Goal: Task Accomplishment & Management: Use online tool/utility

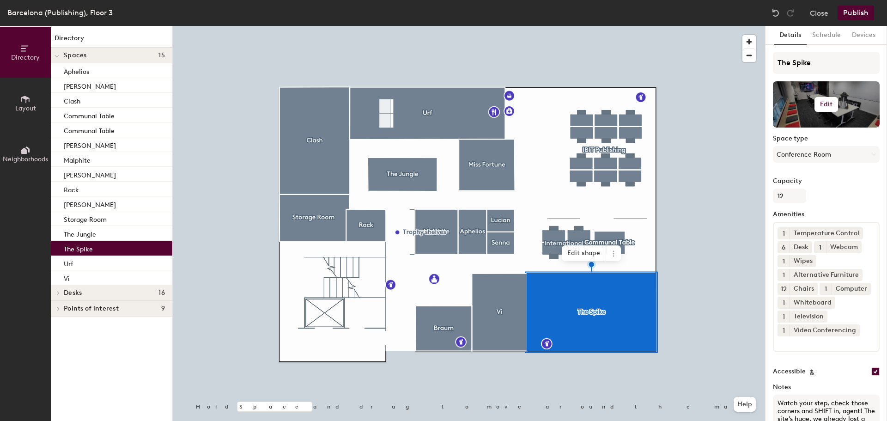
click at [822, 104] on h6 "Edit" at bounding box center [826, 104] width 13 height 7
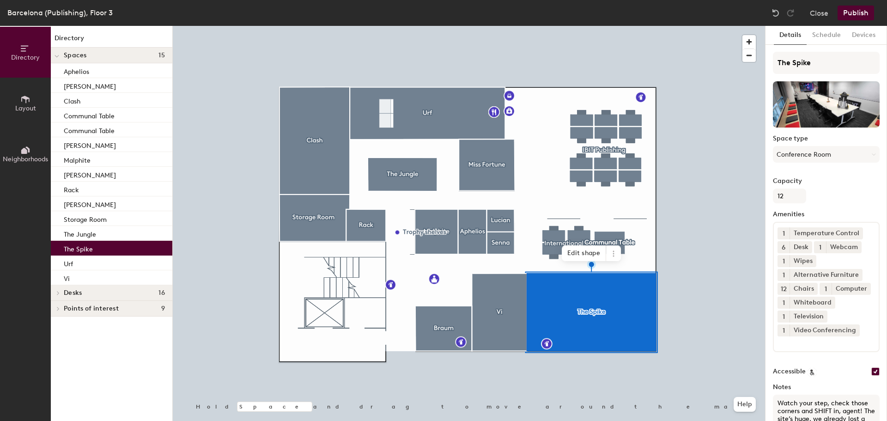
click at [845, 188] on div "Capacity 12" at bounding box center [826, 190] width 107 height 26
click at [857, 275] on icon at bounding box center [857, 274] width 6 height 6
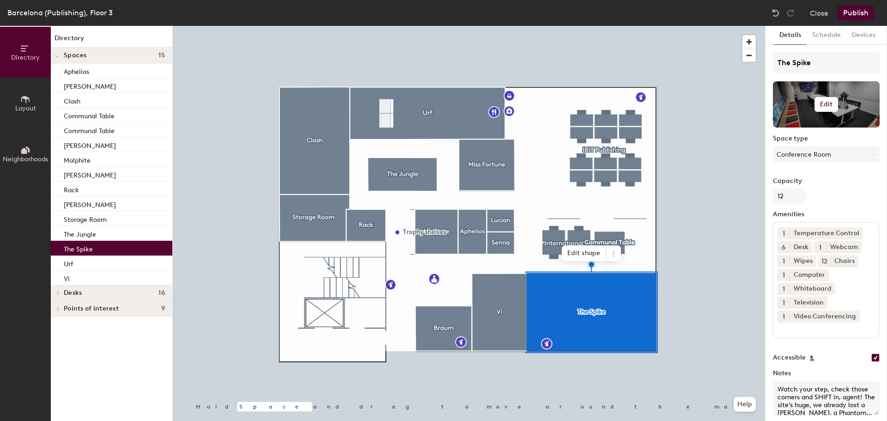
click at [823, 105] on h6 "Edit" at bounding box center [826, 104] width 13 height 7
click at [822, 127] on input "file" at bounding box center [834, 131] width 106 height 14
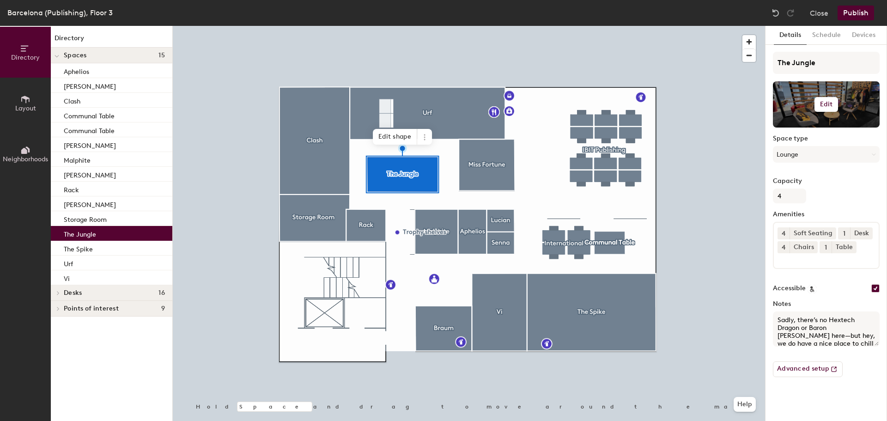
click at [832, 105] on h6 "Edit" at bounding box center [826, 104] width 13 height 7
click at [827, 128] on input "file" at bounding box center [834, 131] width 106 height 14
click at [810, 232] on div "Soft Seating" at bounding box center [813, 233] width 47 height 12
click at [785, 232] on span "4" at bounding box center [784, 234] width 4 height 10
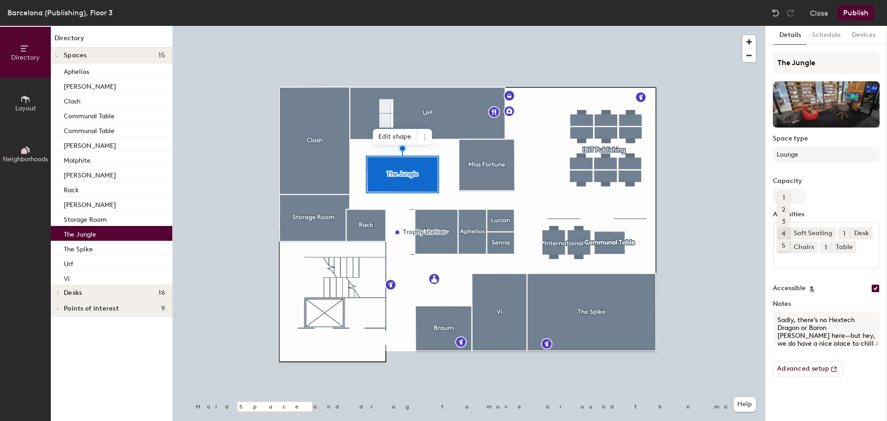
click at [784, 233] on div "4" at bounding box center [784, 233] width 12 height 12
click at [785, 232] on span "4" at bounding box center [784, 234] width 4 height 10
click at [781, 205] on div "2" at bounding box center [784, 209] width 12 height 12
click at [868, 233] on icon at bounding box center [868, 233] width 4 height 4
click at [785, 247] on span "4" at bounding box center [784, 248] width 4 height 10
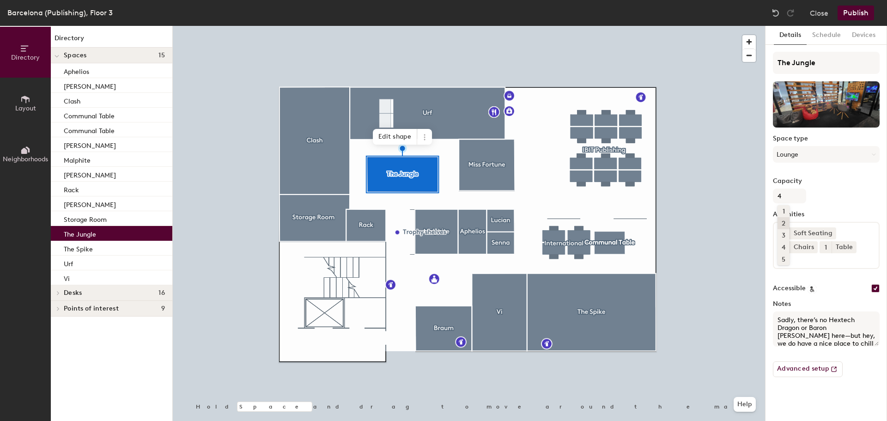
click at [788, 225] on div "2" at bounding box center [784, 223] width 12 height 12
click at [835, 248] on div "Table" at bounding box center [844, 247] width 25 height 12
click at [850, 249] on icon at bounding box center [851, 246] width 6 height 6
click at [845, 256] on input at bounding box center [819, 258] width 83 height 11
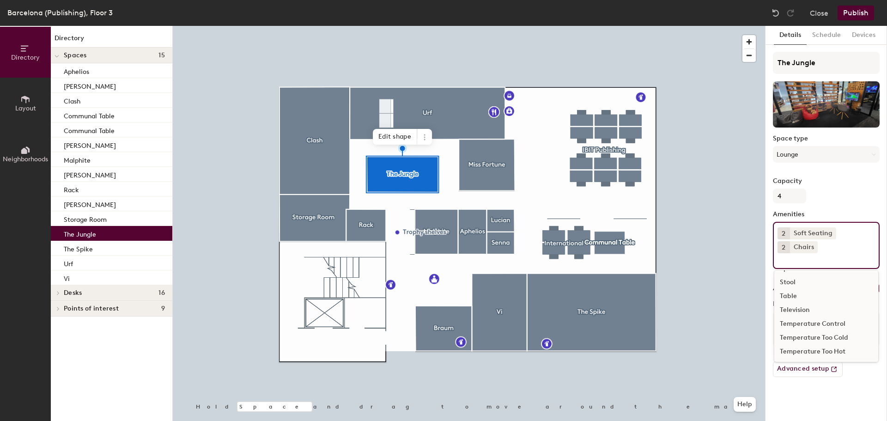
scroll to position [292, 0]
click at [813, 306] on div "Television" at bounding box center [826, 307] width 104 height 14
click at [790, 262] on input at bounding box center [819, 258] width 83 height 11
type input "C"
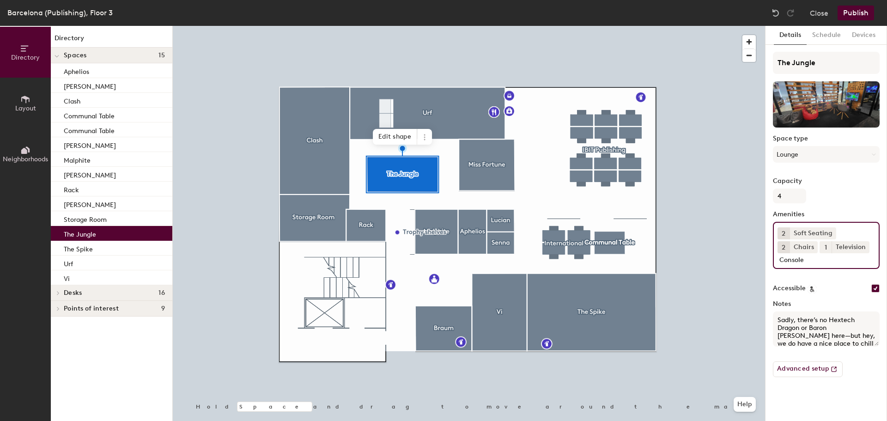
click at [835, 286] on div "Accessible" at bounding box center [826, 288] width 107 height 9
click at [749, 265] on div "Directory Layout Neighborhoods Directory Spaces 15 Aphelios [PERSON_NAME] Clash…" at bounding box center [443, 223] width 887 height 395
type input "C"
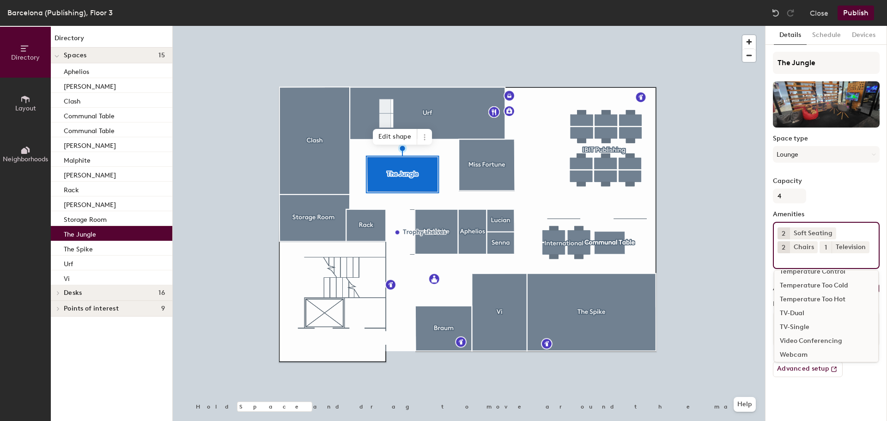
scroll to position [401, 0]
click at [815, 400] on div "Details Schedule Devices The Jungle Space type Lounge Capacity 4 Amenities 2 So…" at bounding box center [827, 223] width 122 height 395
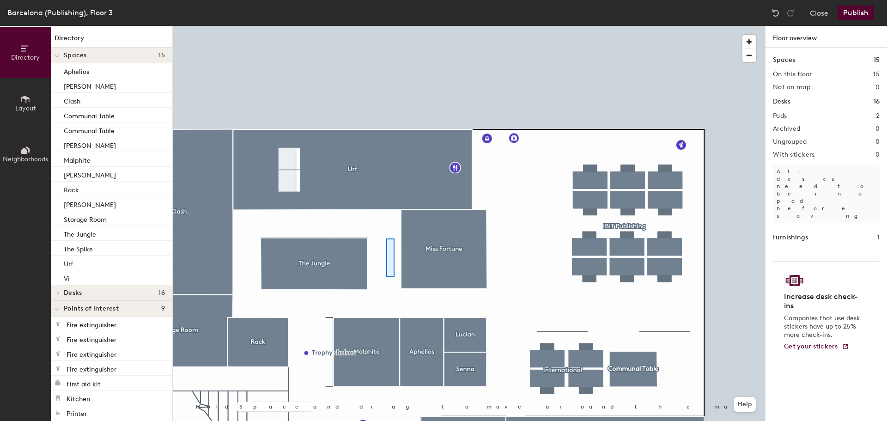
click at [386, 26] on div at bounding box center [469, 26] width 592 height 0
click at [428, 26] on div at bounding box center [469, 26] width 592 height 0
click at [480, 26] on div at bounding box center [469, 26] width 592 height 0
click at [523, 26] on div at bounding box center [469, 26] width 592 height 0
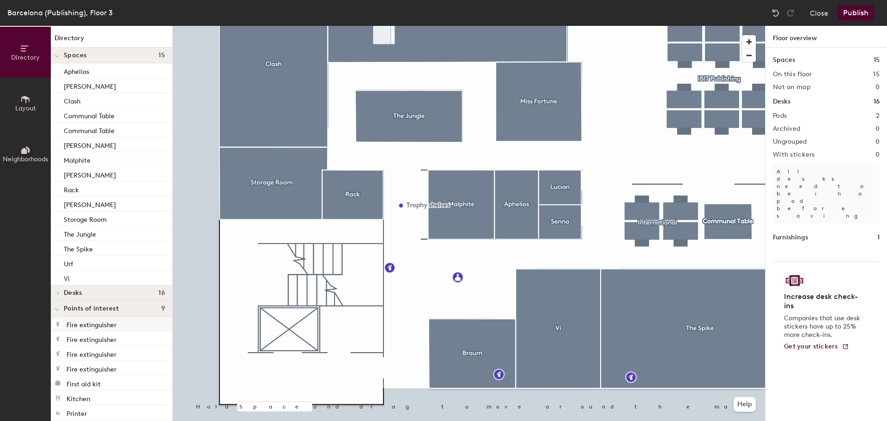
scroll to position [36, 0]
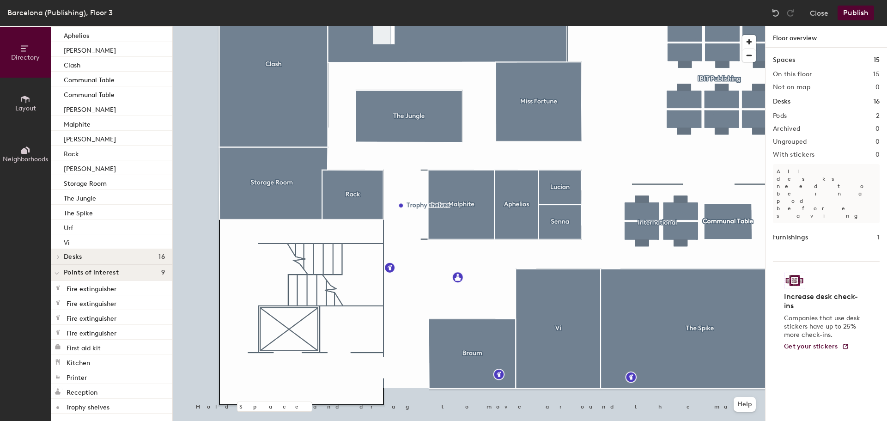
click at [30, 113] on button "Layout" at bounding box center [25, 103] width 51 height 51
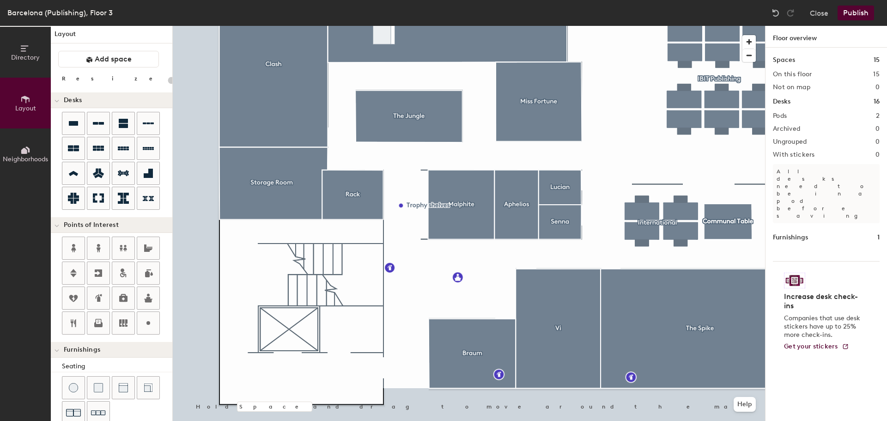
scroll to position [0, 0]
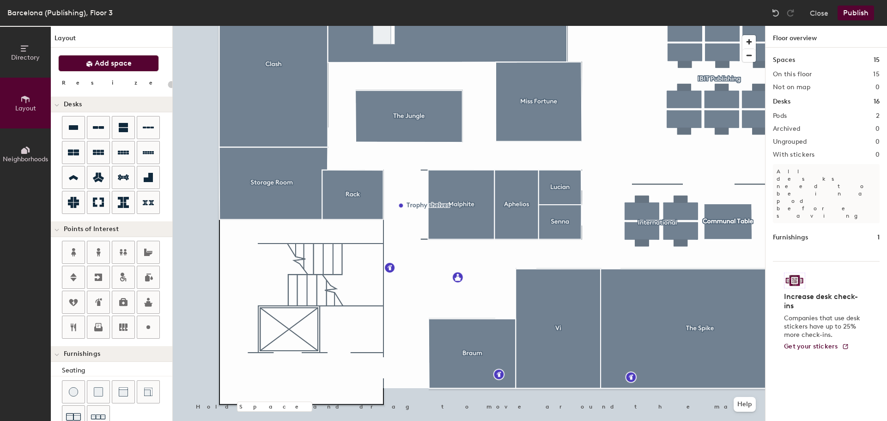
click at [93, 66] on button "Add space" at bounding box center [108, 63] width 101 height 17
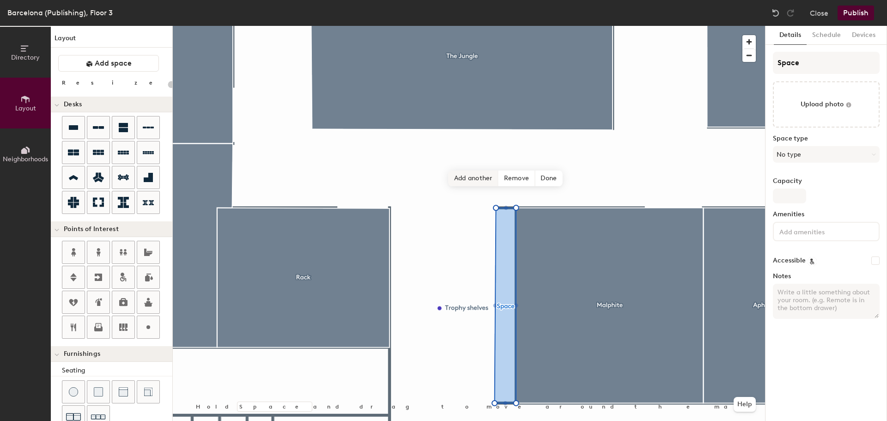
type input "20"
click at [549, 182] on span "Done" at bounding box center [548, 178] width 27 height 16
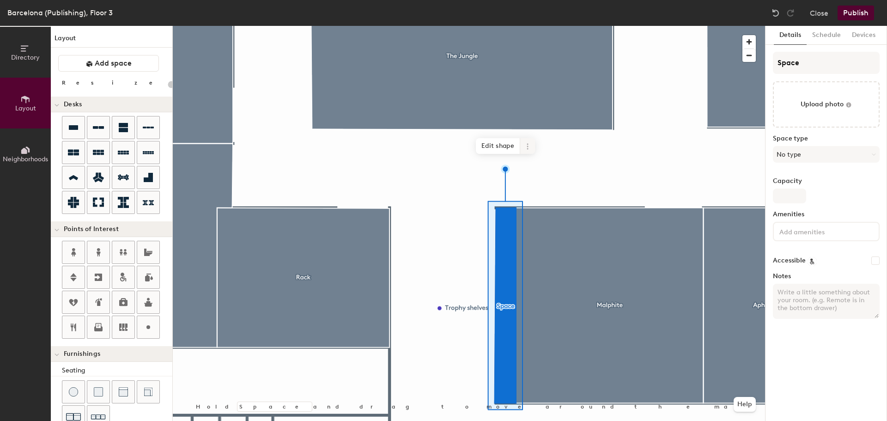
click at [529, 150] on span at bounding box center [527, 146] width 15 height 16
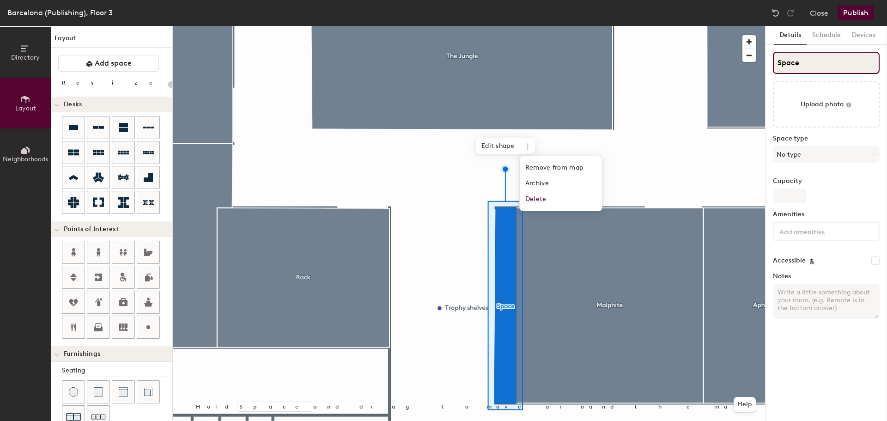
click at [814, 66] on input "Space" at bounding box center [826, 63] width 107 height 22
click at [733, 69] on div "Directory Layout Neighborhoods Layout Add space Resize Desks Points of Interest…" at bounding box center [443, 223] width 887 height 395
type input "T"
type input "20"
type input "Tr"
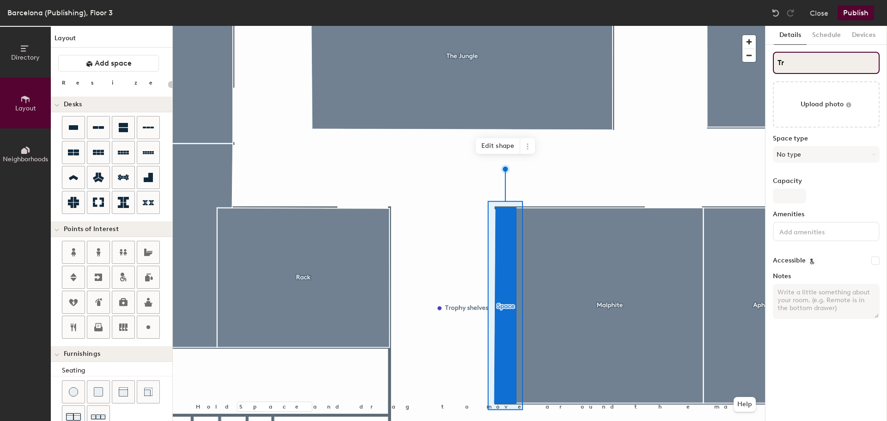
type input "20"
type input "Tro"
type input "20"
type input "Trop"
type input "20"
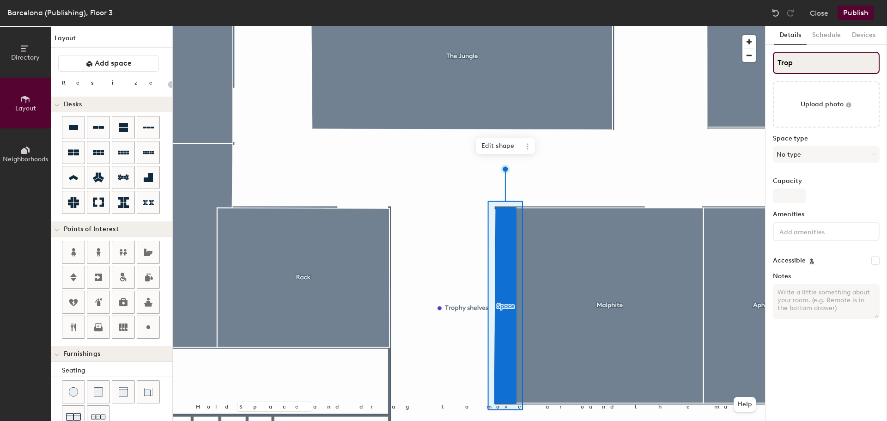
type input "Tropy"
type input "20"
type input "Trop"
type input "20"
type input "Tro"
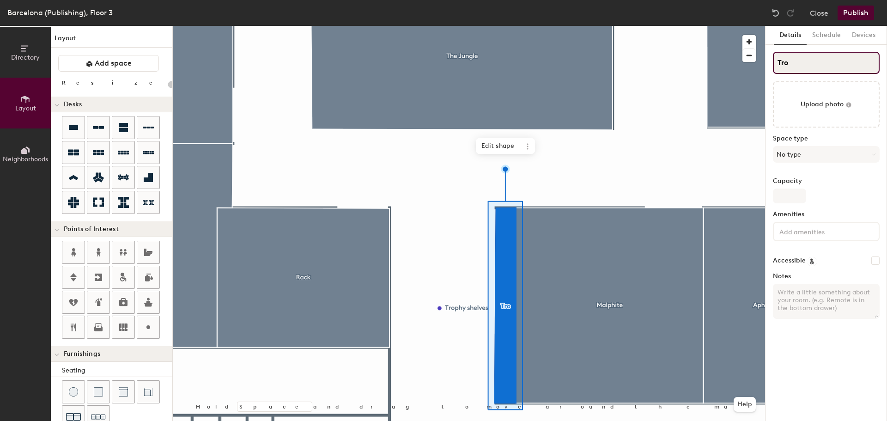
type input "20"
type input "Trop"
type input "20"
type input "Troph"
type input "20"
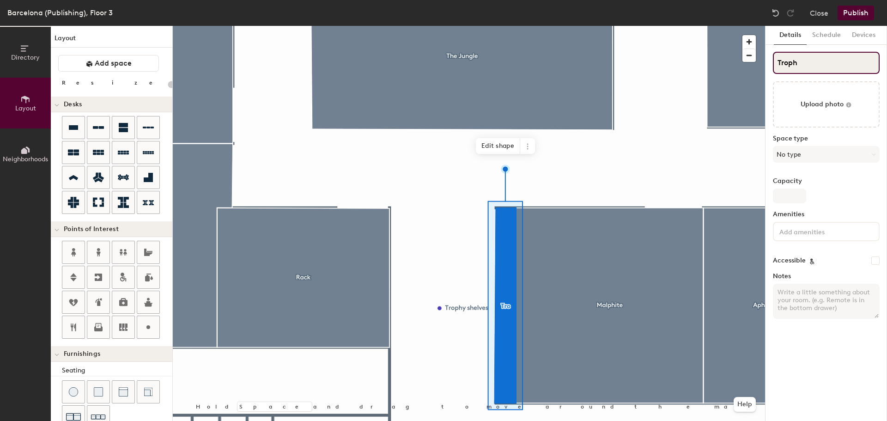
type input "Trophy"
type input "20"
type input "Trophy"
type input "20"
type input "Trophy S"
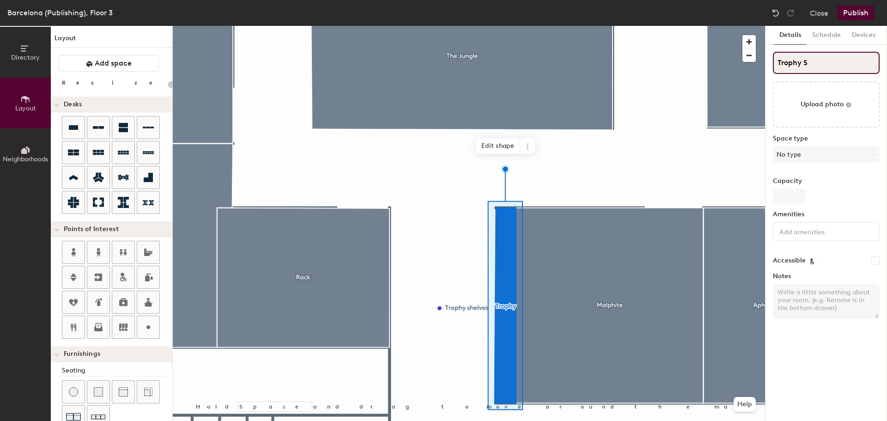
type input "20"
type input "Trophy She"
type input "20"
type input "Trophy Shel"
type input "20"
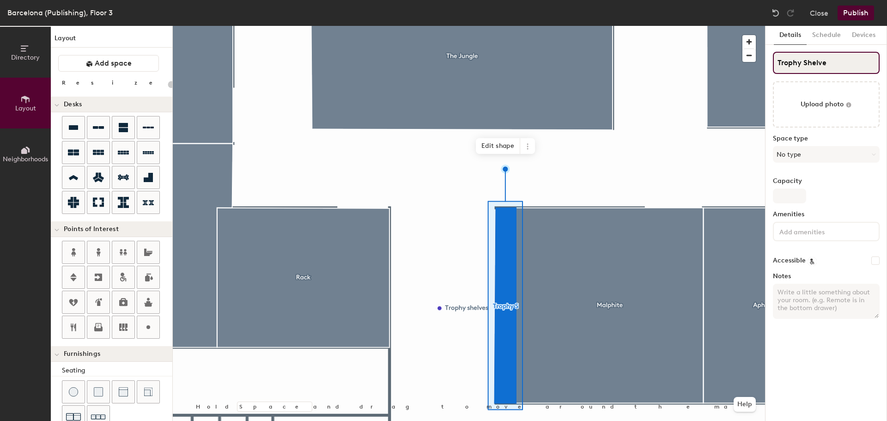
type input "Trophy Shelves"
type input "20"
type input "Trophy Shelves"
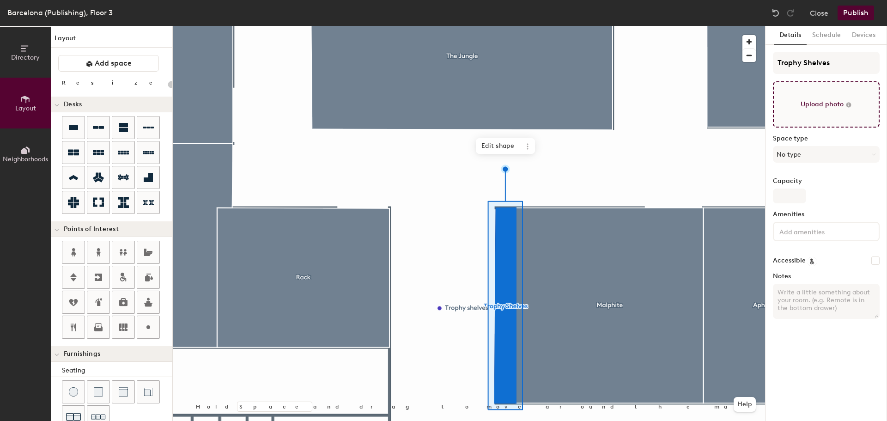
click at [803, 112] on input "file" at bounding box center [826, 104] width 107 height 46
type input "C:\fakepath\20251001_161436.jpg"
click at [830, 156] on button "No type" at bounding box center [826, 154] width 107 height 17
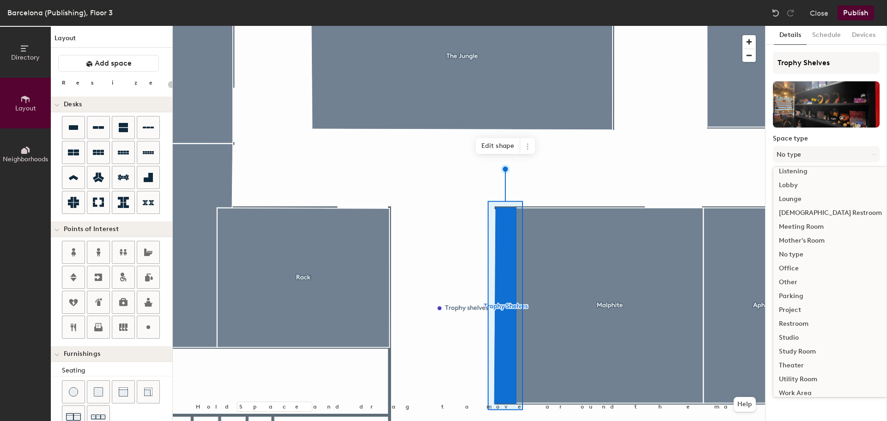
scroll to position [207, 0]
click at [817, 273] on div "Other" at bounding box center [830, 275] width 114 height 14
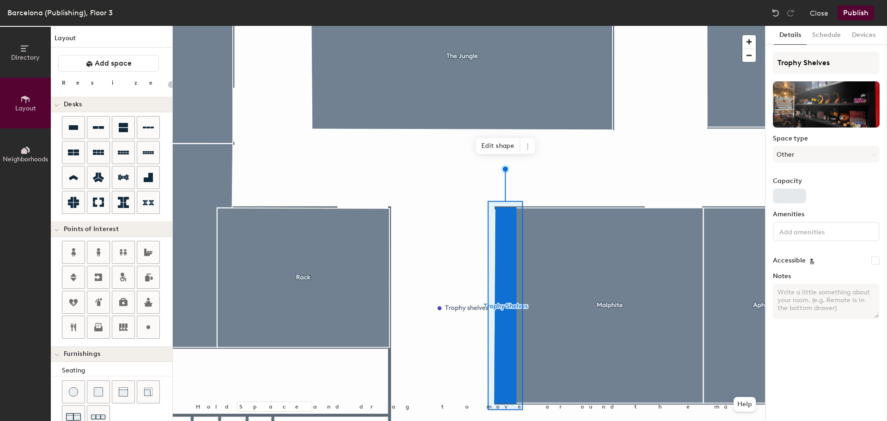
type input "20"
click at [778, 193] on input "Capacity" at bounding box center [789, 195] width 33 height 15
click at [827, 217] on label "Amenities" at bounding box center [826, 214] width 107 height 7
click at [820, 304] on textarea "Notes" at bounding box center [826, 301] width 107 height 35
click at [814, 231] on input at bounding box center [819, 230] width 83 height 11
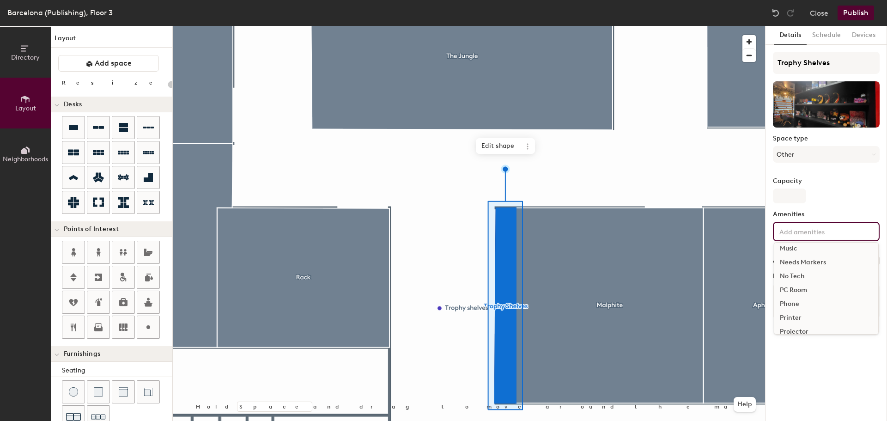
scroll to position [231, 0]
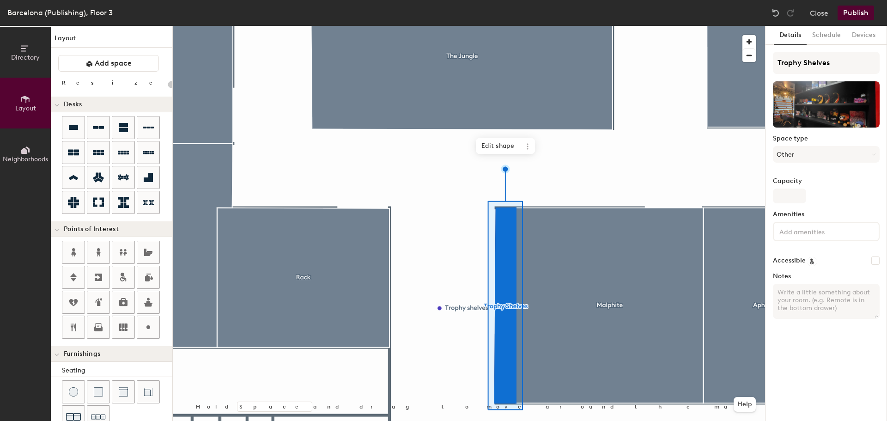
click at [839, 369] on div "Details Schedule Devices Trophy Shelves Space type Other Capacity Amenities Acc…" at bounding box center [827, 223] width 122 height 395
click at [799, 288] on textarea "Notes" at bounding box center [826, 301] width 107 height 35
type textarea "A"
type input "20"
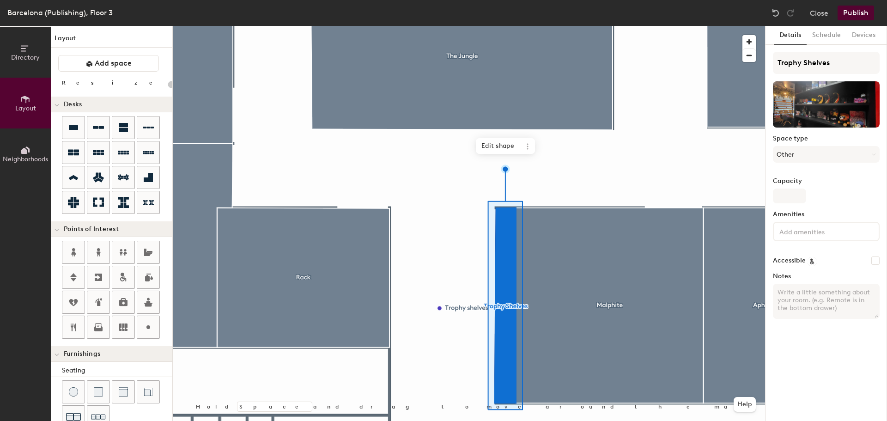
type textarea "P"
type input "20"
type textarea "Pla"
type input "20"
type textarea "Plac"
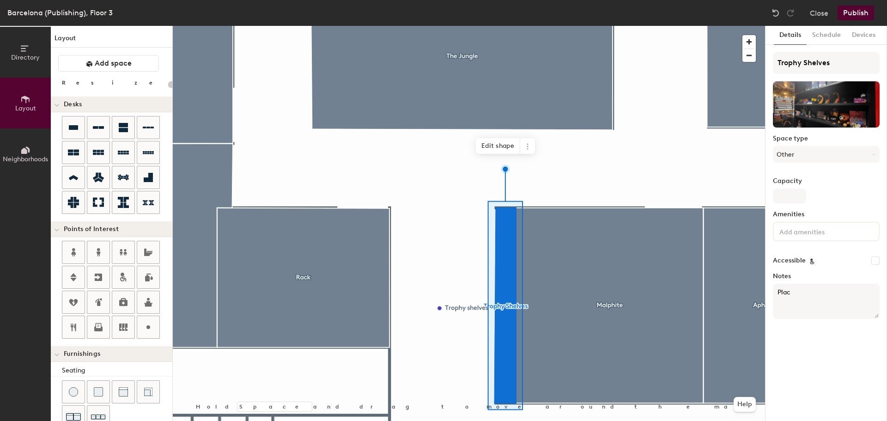
type input "20"
type textarea "P"
type input "20"
type textarea "A"
type input "20"
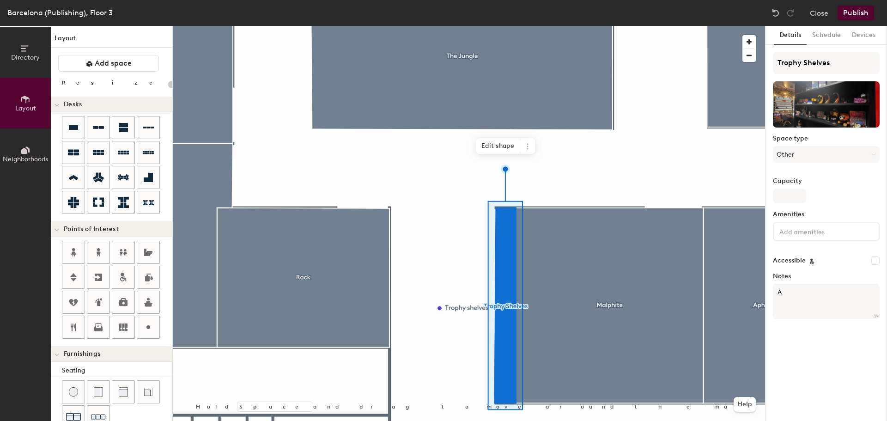
type textarea "A"
type input "20"
type textarea "A p"
type input "20"
type textarea "A pla"
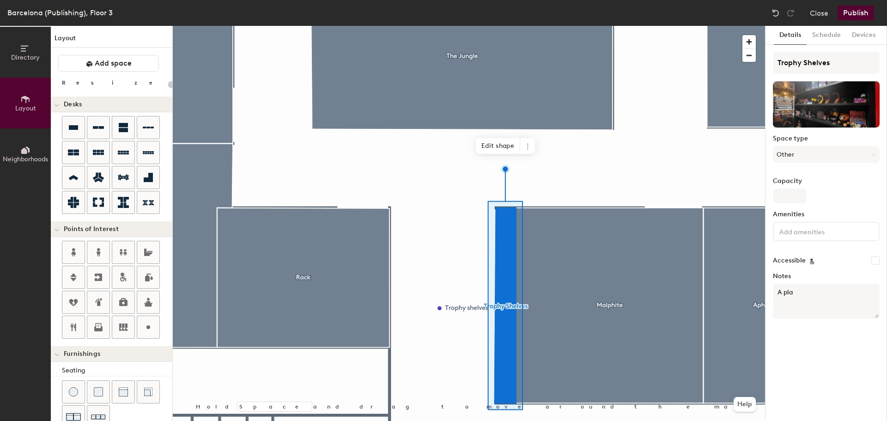
type input "20"
type textarea "A place"
type input "20"
type textarea "A place to"
type input "20"
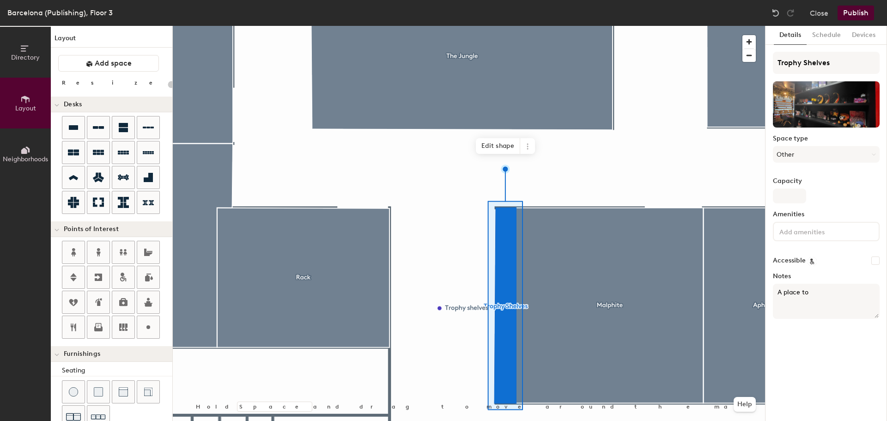
type textarea "A place to s"
type input "20"
type textarea "A place to see"
type input "20"
type textarea "A place to see w"
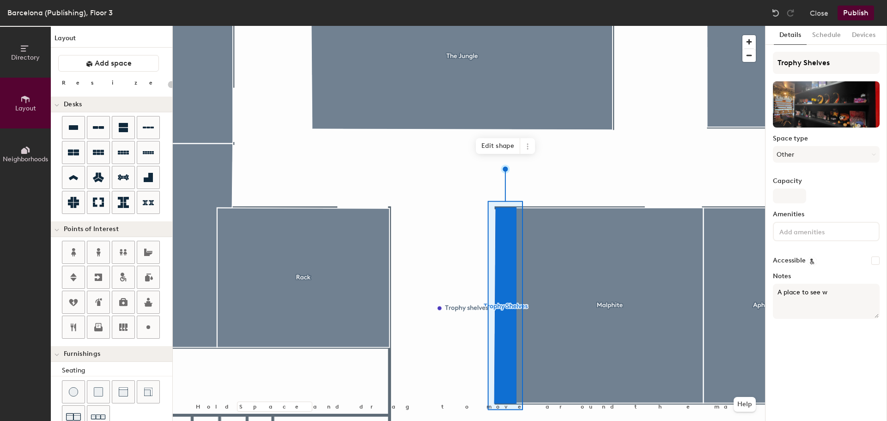
type input "20"
type textarea "A place to see wh"
type input "20"
type textarea "A place to see whe"
type input "20"
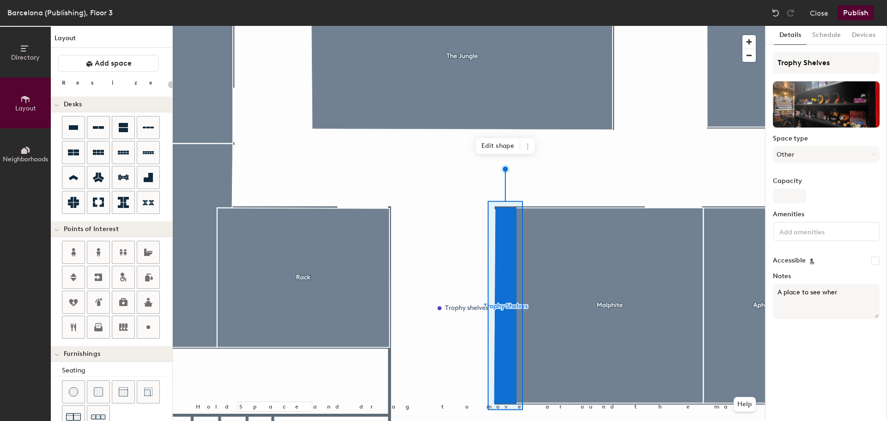
type textarea "A place to see where"
type input "20"
type textarea "A place to see where"
type input "20"
type textarea "A place to see where"
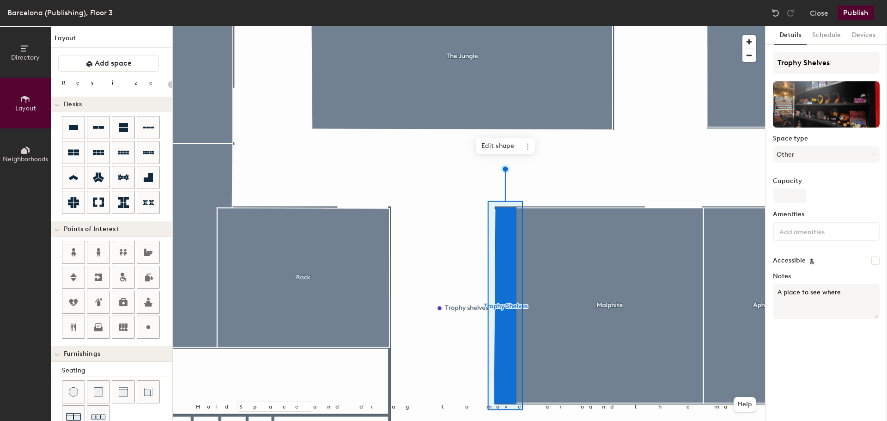
type input "20"
type textarea "A place to see wh"
type input "20"
type textarea "A place to see w"
type input "20"
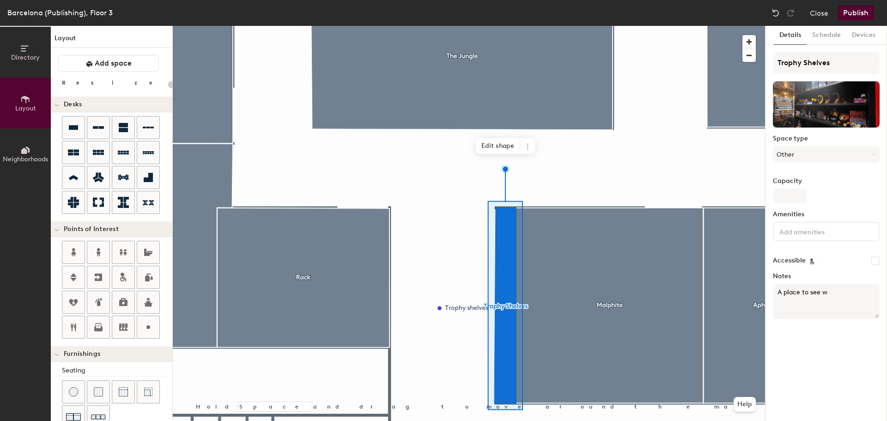
type textarea "A place to see"
type input "20"
type textarea "A place to see f"
type input "20"
type textarea "A place to see fro"
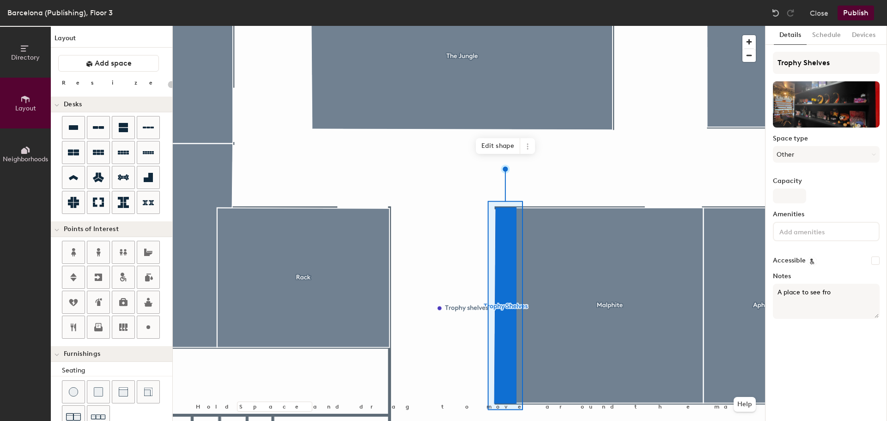
type input "20"
type textarea "A place to see from"
type input "20"
type textarea "A place to see from"
type input "20"
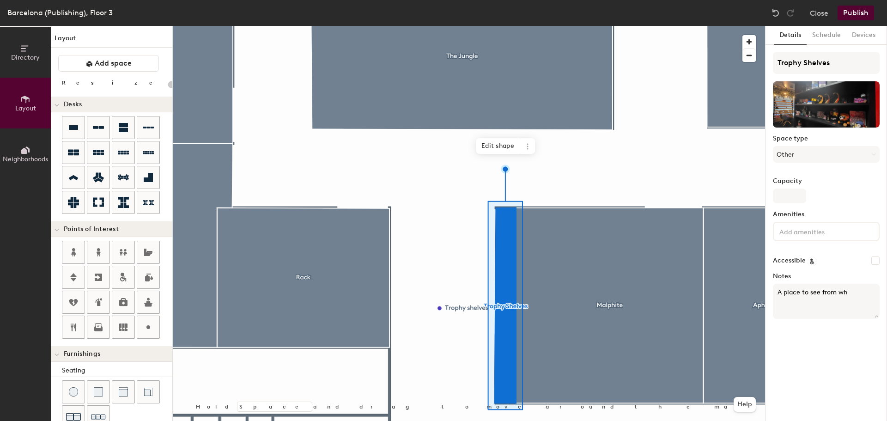
type textarea "A place to see from whe"
type input "20"
type textarea "A place to see from where"
type input "20"
type textarea "A place to see from where"
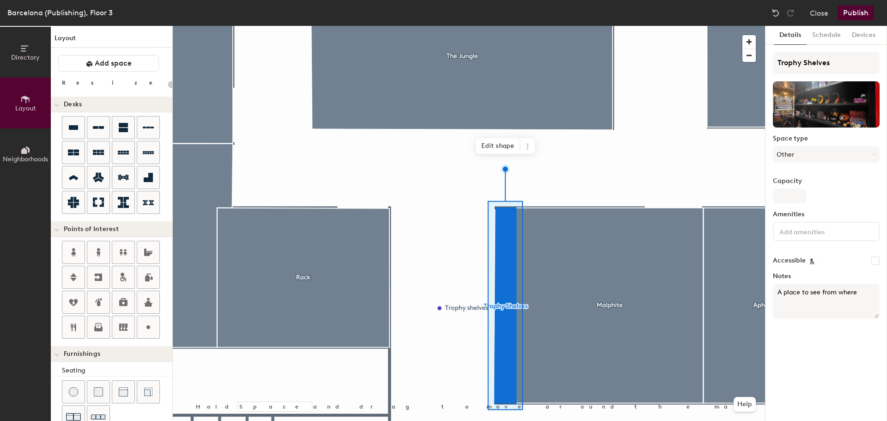
type input "20"
type textarea "A place to see from where al"
type input "20"
type textarea "A place to see from where all"
type input "20"
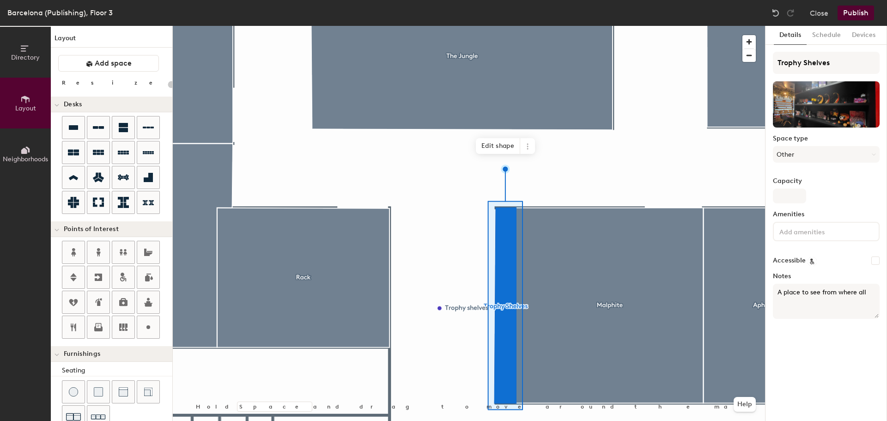
type textarea "A place to see from where all s"
type input "20"
type textarea "A place to see from where all st"
type input "20"
type textarea "A place to see from where all sta"
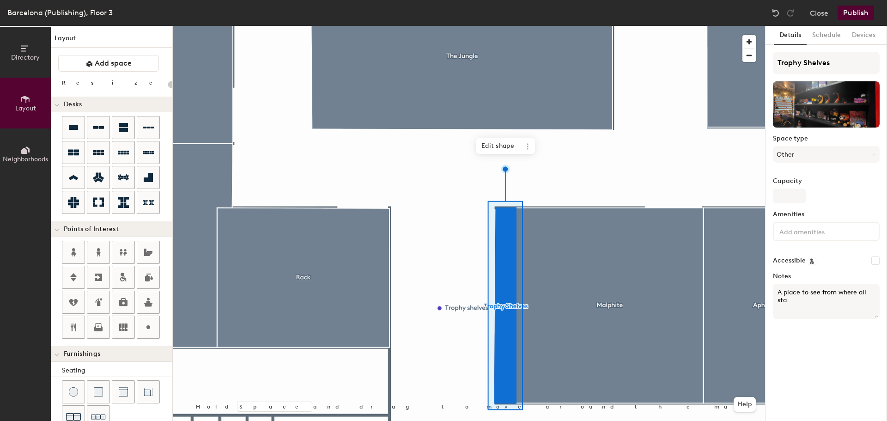
type input "20"
type textarea "A place to see from where all star"
type input "20"
type textarea "A place to see from where all starte"
type input "20"
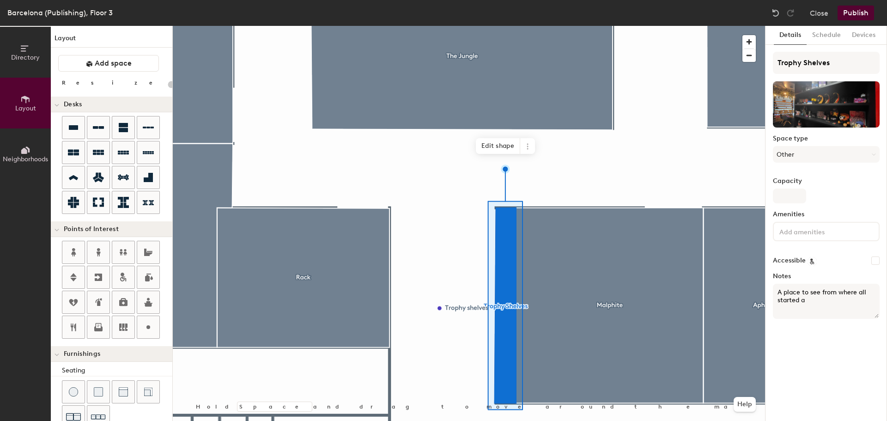
type textarea "A place to see from where all started an"
type input "20"
type textarea "A place to see from where all started and"
type input "20"
type textarea "A place to see from where all started and"
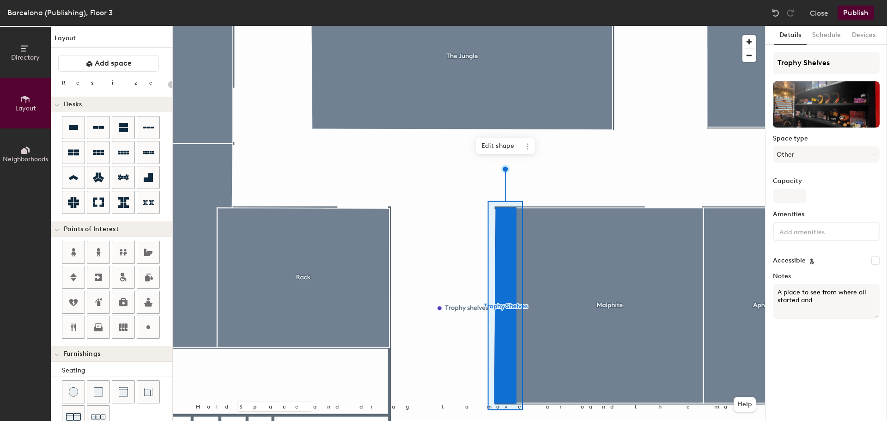
type input "20"
type textarea "A place to see from where all start"
type input "20"
type textarea "A place to see from where all"
type input "20"
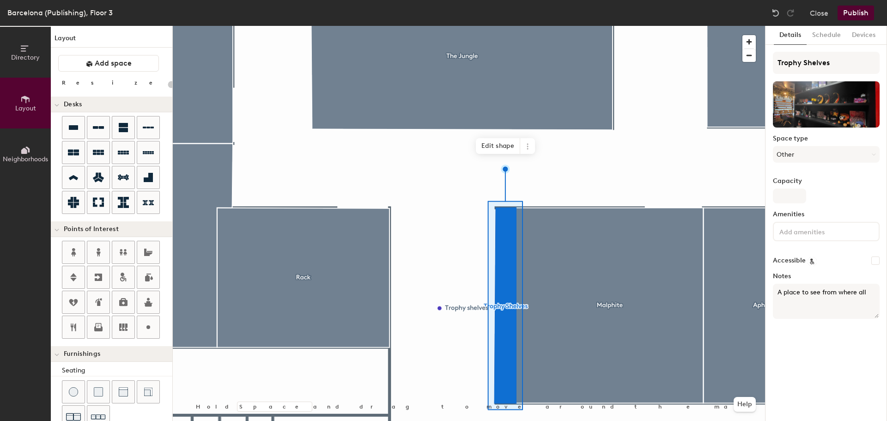
type textarea "A place to see from where all"
type input "20"
type textarea "A place to see from where all"
type input "20"
type textarea "A place to see from where all jop"
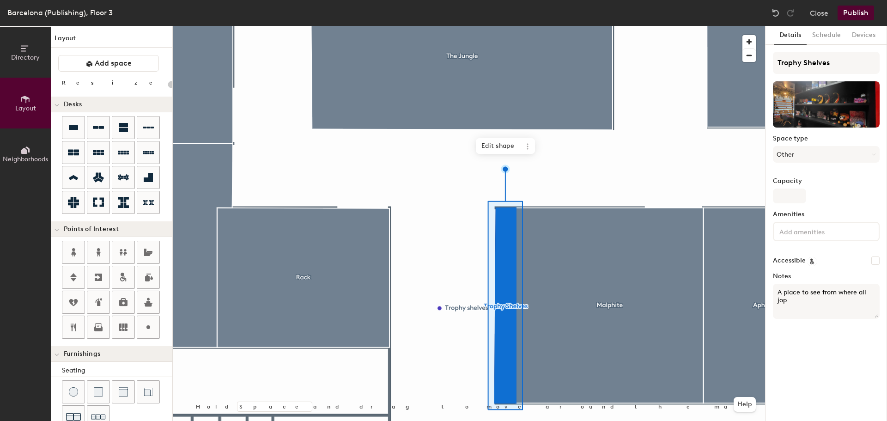
type input "20"
type textarea "A place to see from where all jo"
type input "20"
type textarea "A place to see from where all jou"
type input "20"
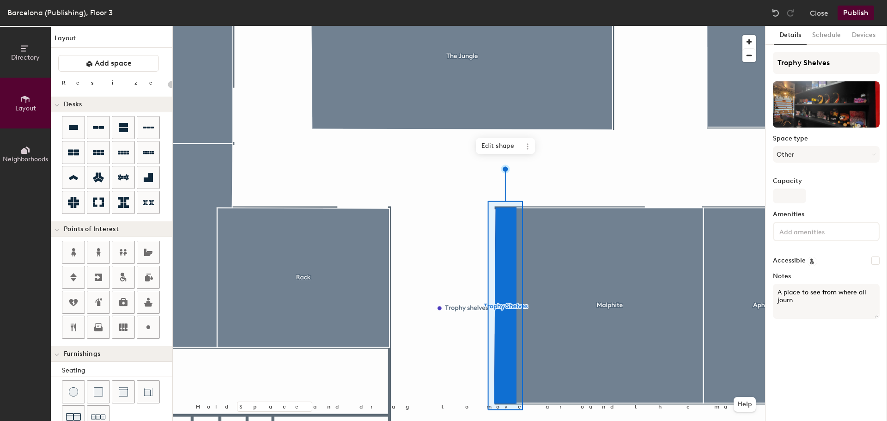
type textarea "A place to see from where all journe"
type input "20"
type textarea "A place to see from where all journey"
type input "20"
type textarea "A place to see from where all journey b"
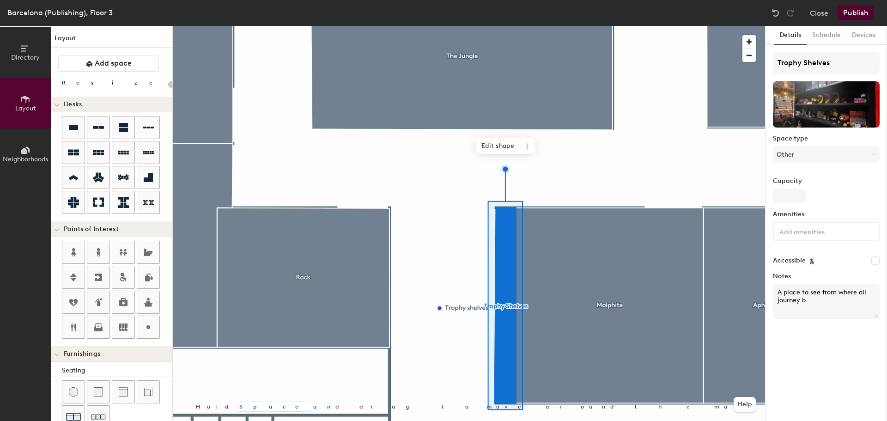
type input "20"
type textarea "A place to see from where all journey be"
type input "20"
type textarea "A place to see from where all journey began"
type input "20"
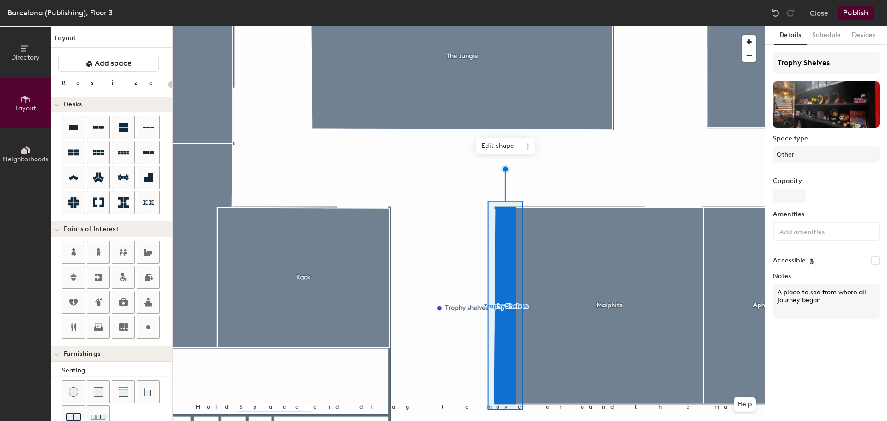
type textarea "A place to see from where all journey began"
type input "20"
type textarea "A place to see from where all journey began and"
type input "20"
type textarea "A place to see from where all journey began and w"
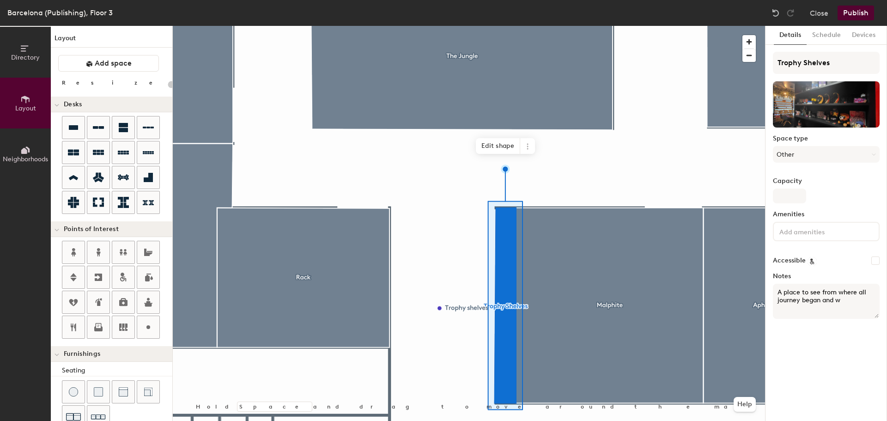
type input "20"
type textarea "A place to see from where all journey began and wha"
type input "20"
type textarea "A place to see from where all journey began and what"
type input "20"
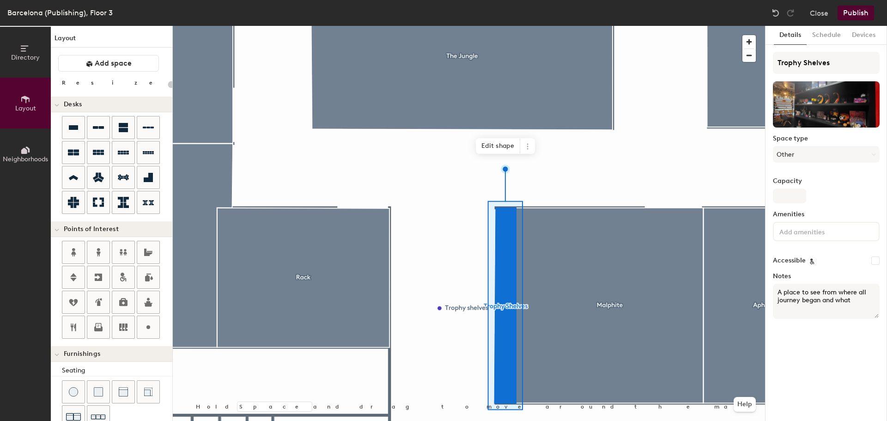
type textarea "A place to see from where all journey began and what w"
type input "20"
type textarea "A place to see from where all journey began and what we"
type input "20"
type textarea "A place to see from where all journey began and what we ha"
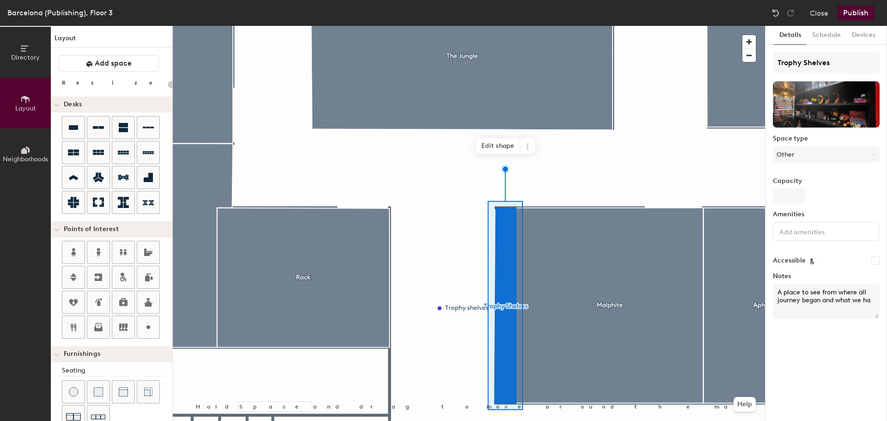
type input "20"
type textarea "A place to see from where all journey began and what we have a"
type input "20"
type textarea "A place to see from where all journey began and what we have ac"
type input "20"
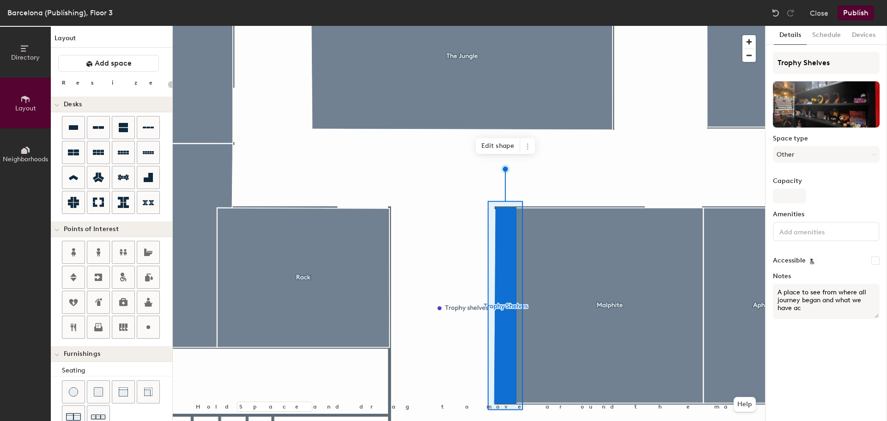
type textarea "A place to see from where all journey began and what we have ach"
type input "20"
type textarea "A place to see from where all journey began and what we have achi"
type input "20"
type textarea "A place to see from where all journey began and what we have achive"
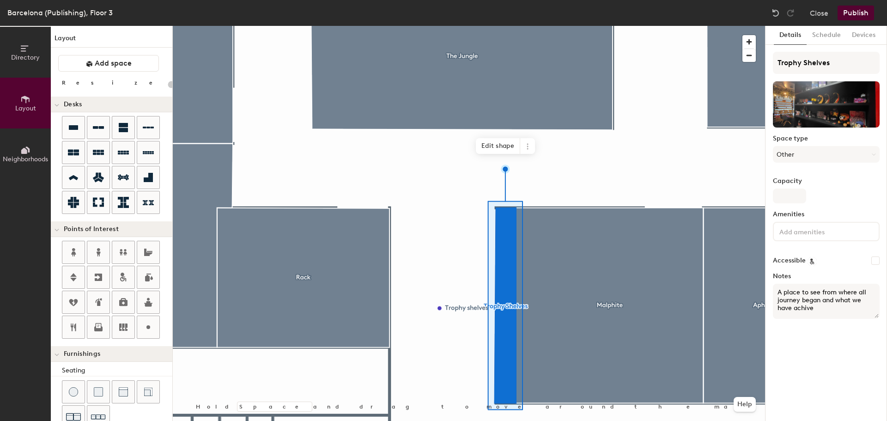
type input "20"
type textarea "A place to see from where all journey began and what we have achived"
type input "20"
type textarea "A place to see from where all journey began and what we have achived."
type input "20"
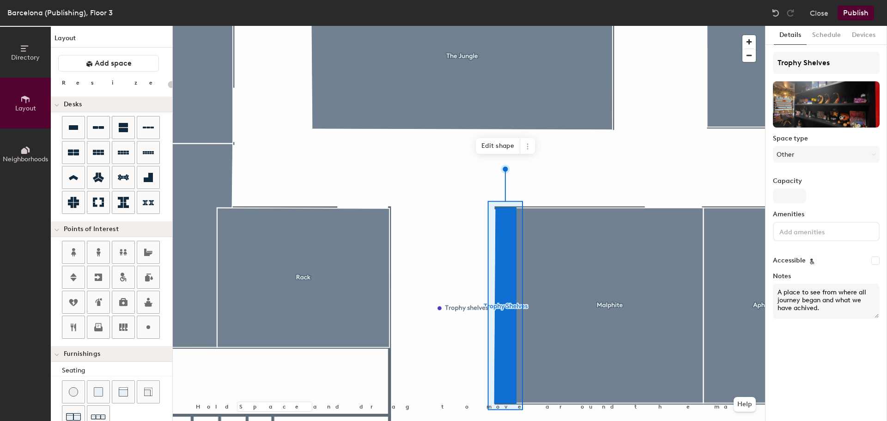
type textarea "A place to see from where all journey began and what we have achived."
type input "20"
type textarea "A place to see from where all journey began and what we have achieved."
type input "20"
drag, startPoint x: 833, startPoint y: 310, endPoint x: 766, endPoint y: 290, distance: 69.9
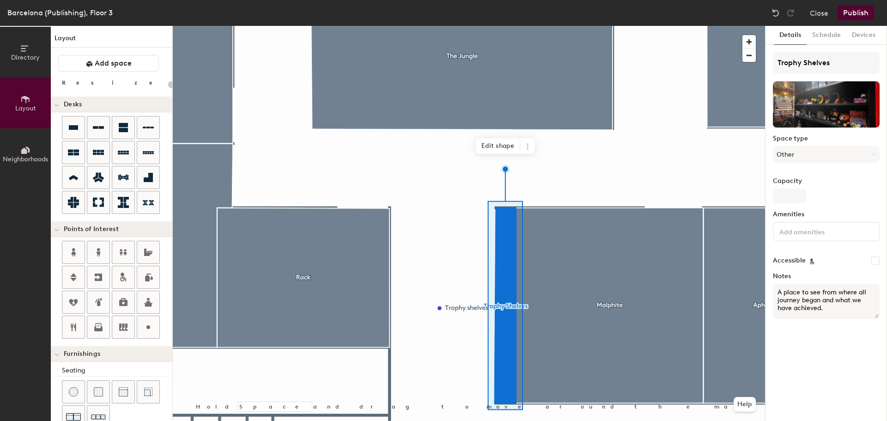
click at [766, 290] on div "Details Schedule Devices Trophy Shelves Space type Other Capacity Amenities Acc…" at bounding box center [827, 223] width 122 height 395
click at [839, 306] on textarea "A place to see from where all journey began and what we have achieved." at bounding box center [826, 301] width 107 height 35
click at [753, 282] on div "Directory Layout Neighborhoods Layout Add space Resize Desks Points of Interest…" at bounding box center [443, 223] width 887 height 395
paste textarea "where our journey started and what we’ve accomplished together"
type textarea "A place to see where our journey started and what we’ve accomplished together"
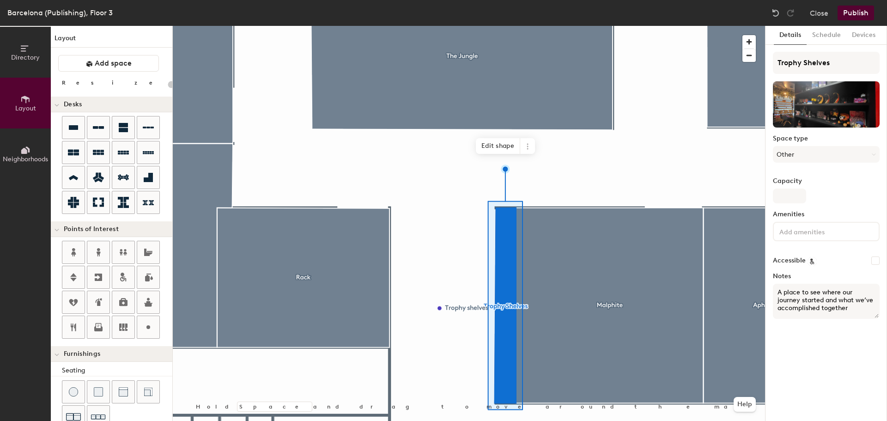
type input "20"
type textarea "A place to see where our journey started and what we’ve accomplished together."
type input "20"
type textarea "A place to see where our journey started and what we’ve accomplished together."
drag, startPoint x: 840, startPoint y: 312, endPoint x: 775, endPoint y: 242, distance: 96.1
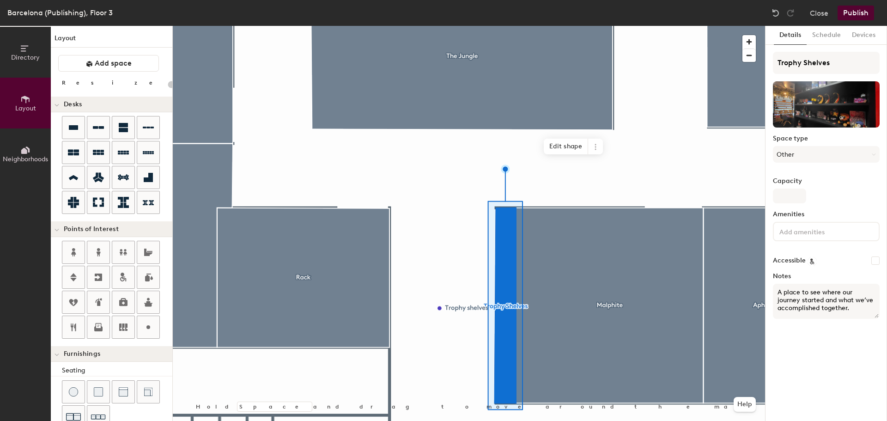
click at [653, 26] on div at bounding box center [469, 26] width 592 height 0
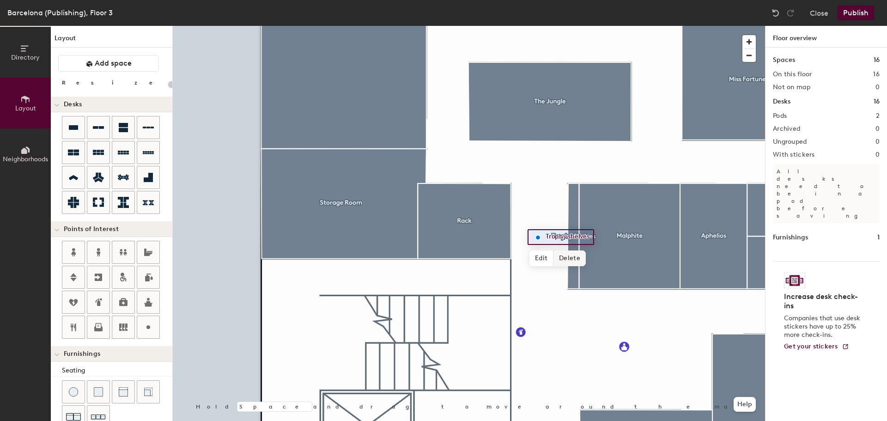
click at [565, 259] on span "Delete" at bounding box center [569, 258] width 32 height 16
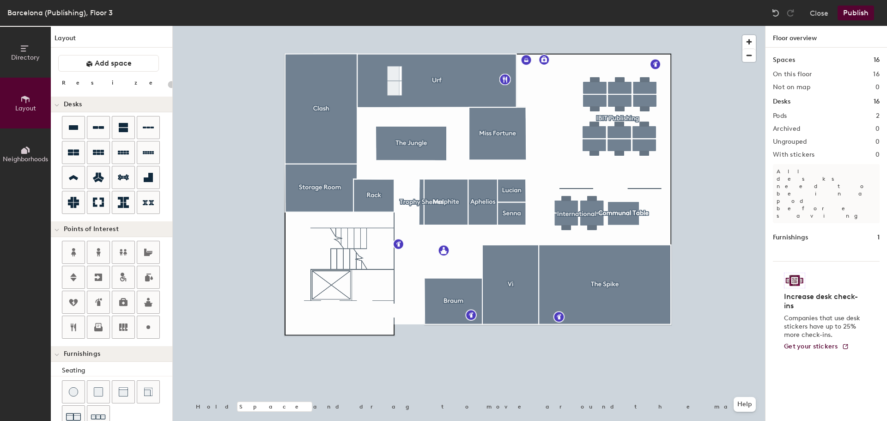
click at [783, 206] on div "Directory Layout Neighborhoods Layout Add space Resize Desks Points of Interest…" at bounding box center [443, 223] width 887 height 395
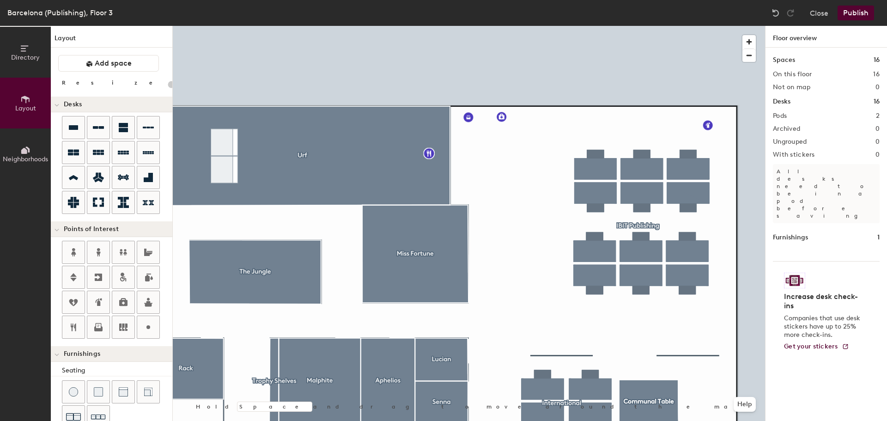
click at [808, 232] on h1 "Furnishings" at bounding box center [790, 237] width 35 height 10
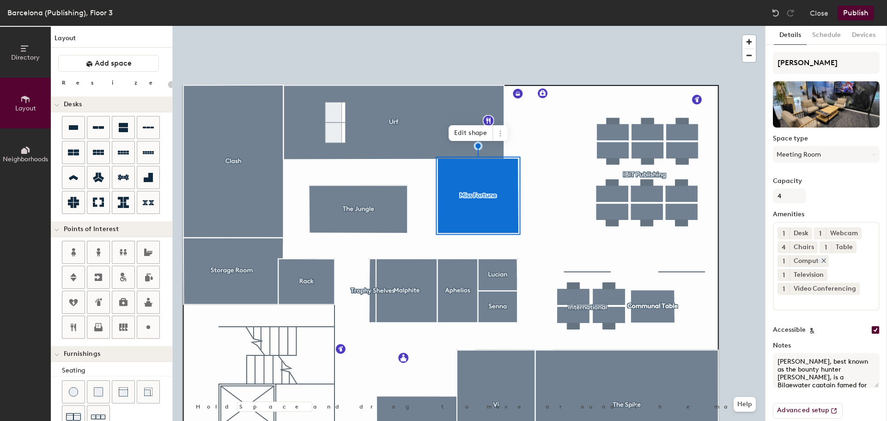
click at [823, 260] on icon at bounding box center [824, 260] width 6 height 6
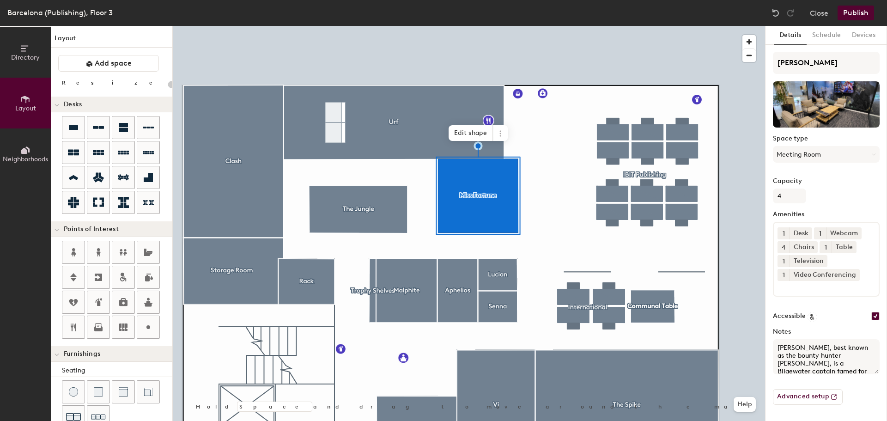
click at [844, 292] on div "1 Desk 1 Webcam 4 Chairs 1 Table 1 Television 1 Video Conferencing" at bounding box center [826, 259] width 107 height 75
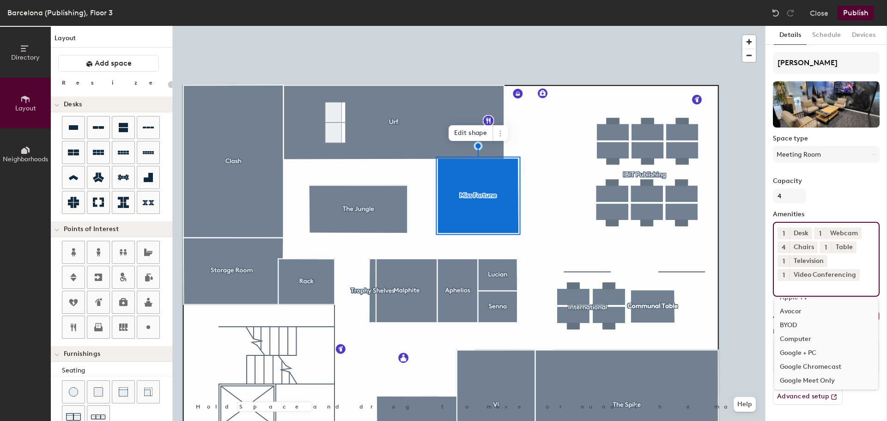
scroll to position [50, 0]
click at [834, 369] on div "Google Room" at bounding box center [826, 369] width 104 height 14
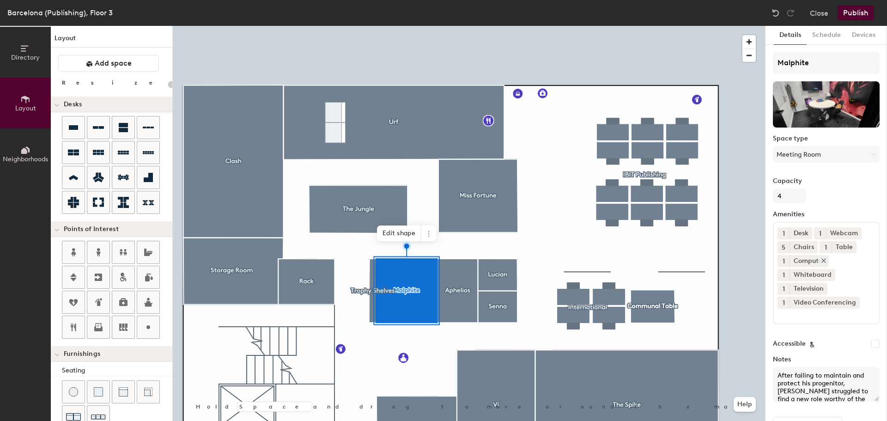
click at [825, 262] on icon at bounding box center [824, 261] width 4 height 4
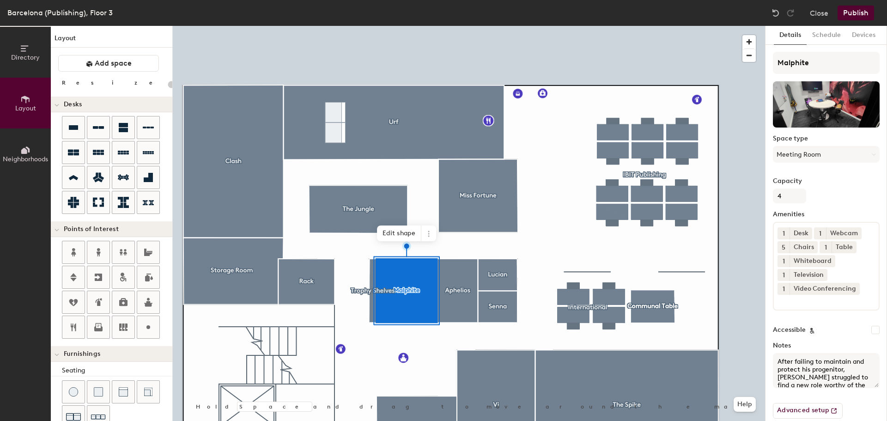
click at [782, 247] on span "5" at bounding box center [784, 248] width 4 height 10
click at [784, 235] on div "4" at bounding box center [784, 235] width 12 height 12
click at [850, 246] on icon at bounding box center [852, 247] width 4 height 4
click at [824, 302] on input at bounding box center [819, 300] width 83 height 11
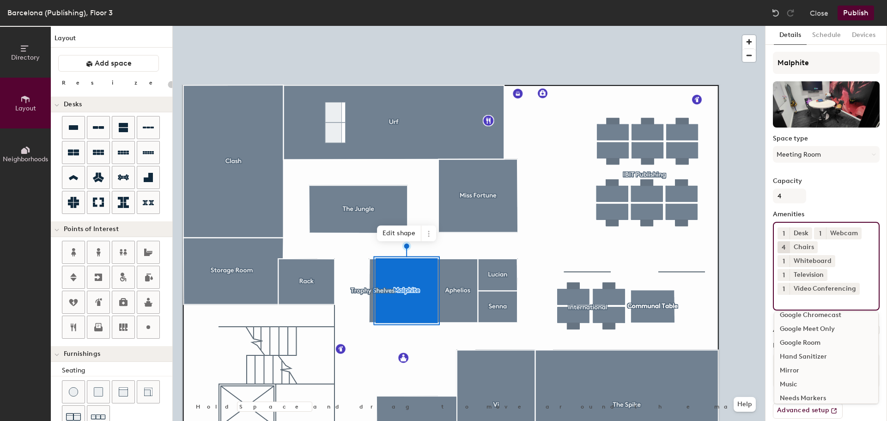
scroll to position [92, 0]
click at [821, 339] on div "Google Room" at bounding box center [826, 341] width 104 height 14
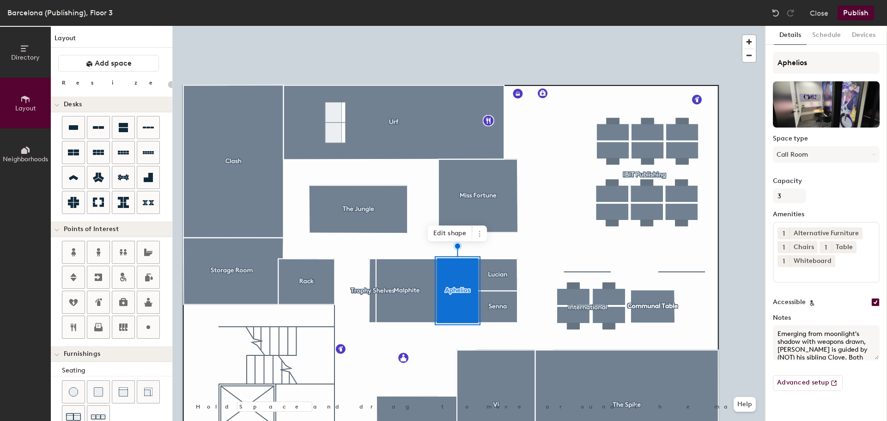
click at [841, 269] on input at bounding box center [819, 272] width 83 height 11
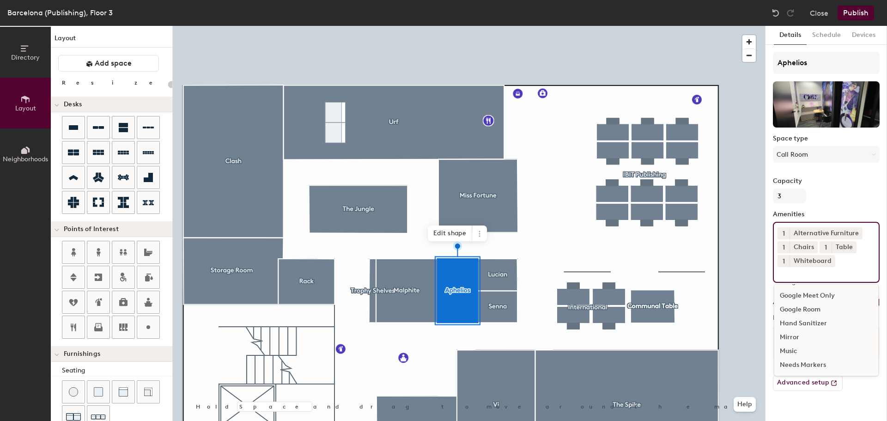
scroll to position [139, 0]
click at [809, 337] on div "No Tech" at bounding box center [826, 336] width 104 height 14
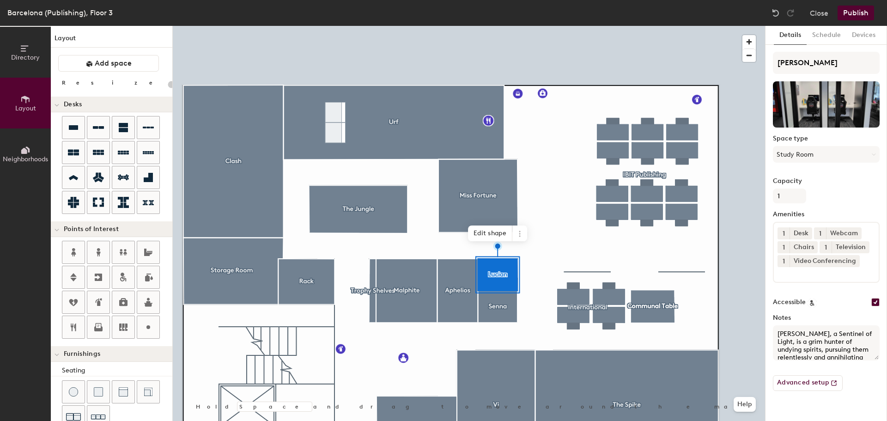
click at [855, 273] on input at bounding box center [819, 272] width 83 height 11
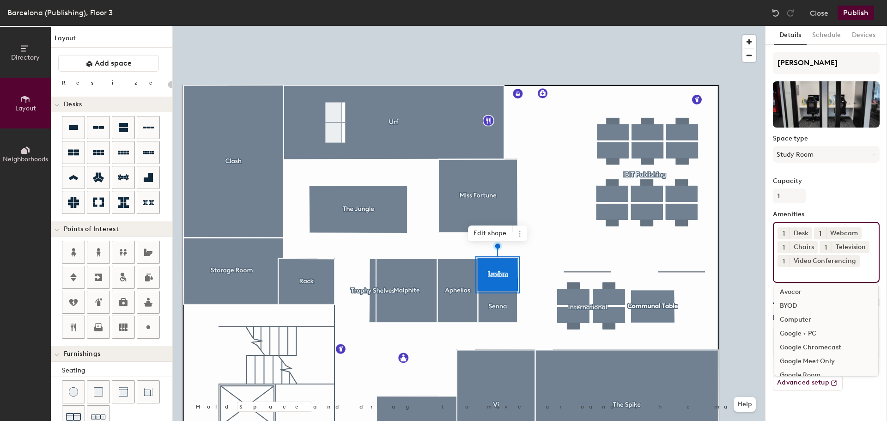
scroll to position [46, 0]
click at [827, 354] on div "Google Room" at bounding box center [826, 360] width 104 height 14
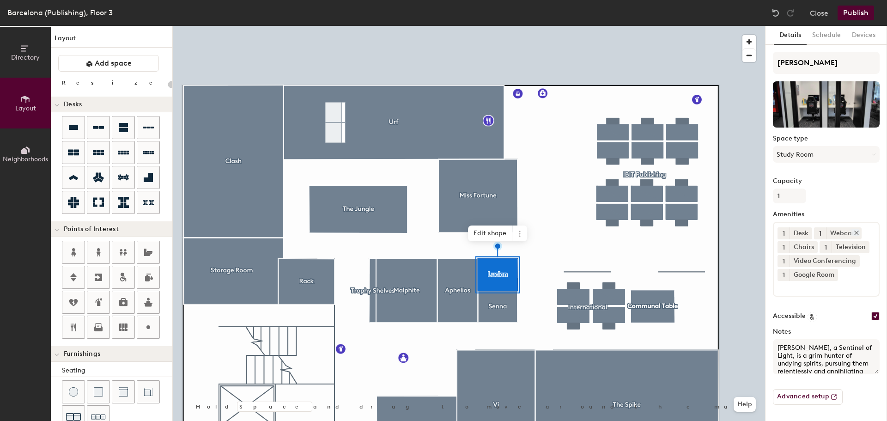
click at [856, 232] on icon at bounding box center [857, 233] width 4 height 4
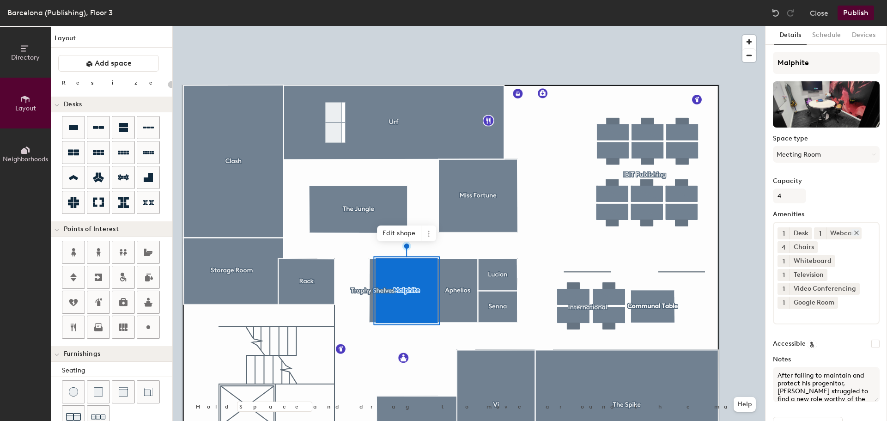
click at [856, 234] on icon at bounding box center [856, 233] width 6 height 6
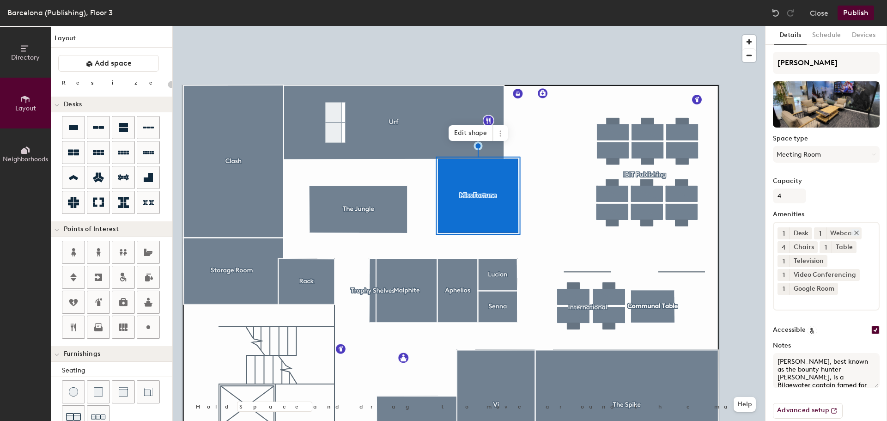
click at [858, 233] on icon at bounding box center [856, 233] width 6 height 6
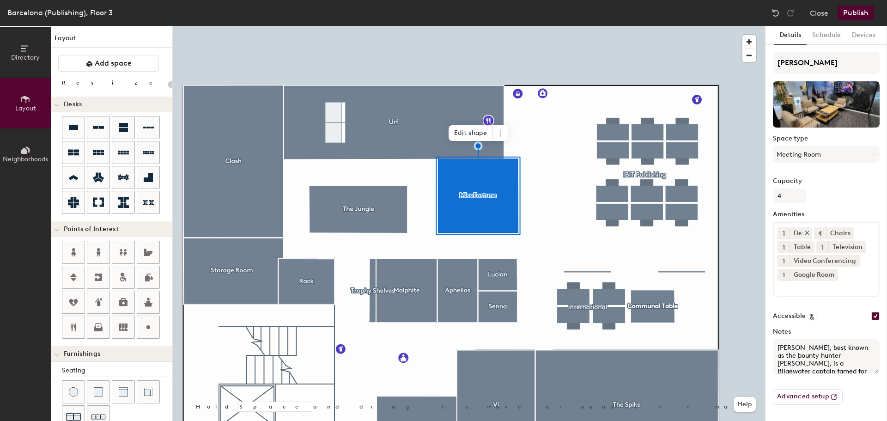
click at [808, 231] on icon at bounding box center [807, 233] width 6 height 6
click at [653, 26] on div at bounding box center [469, 26] width 592 height 0
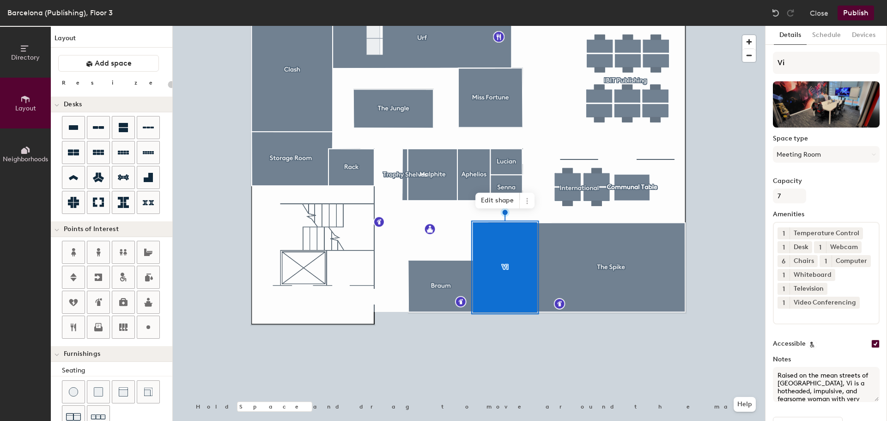
click at [785, 263] on span "6" at bounding box center [784, 261] width 4 height 10
click at [782, 263] on span "6" at bounding box center [784, 261] width 4 height 10
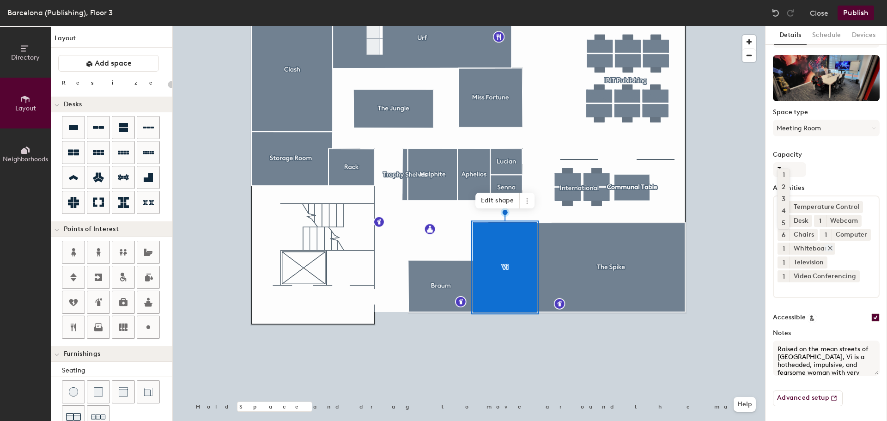
scroll to position [40, 0]
click at [818, 159] on div "Capacity 7" at bounding box center [826, 164] width 107 height 26
click at [855, 217] on icon at bounding box center [856, 220] width 6 height 6
click at [818, 292] on input at bounding box center [819, 287] width 83 height 11
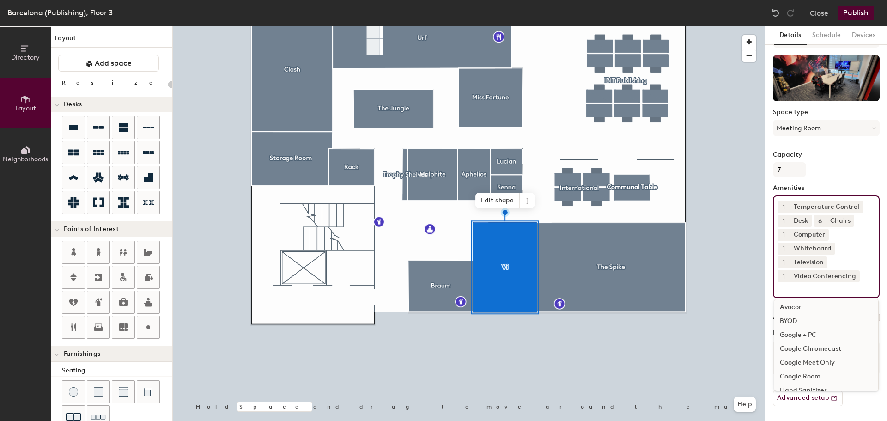
scroll to position [46, 0]
click at [813, 364] on div "Google Room" at bounding box center [826, 361] width 104 height 14
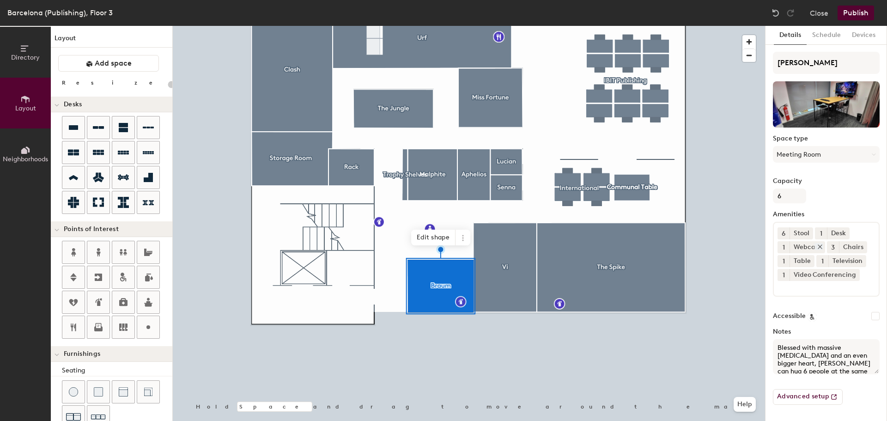
click at [819, 249] on icon at bounding box center [820, 246] width 6 height 6
click at [813, 247] on icon at bounding box center [812, 246] width 6 height 6
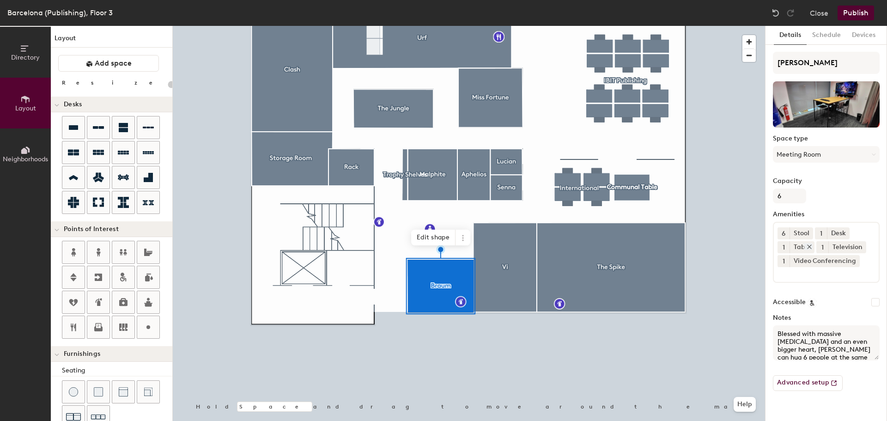
click at [810, 248] on icon at bounding box center [810, 247] width 4 height 4
click at [825, 277] on input at bounding box center [819, 272] width 83 height 11
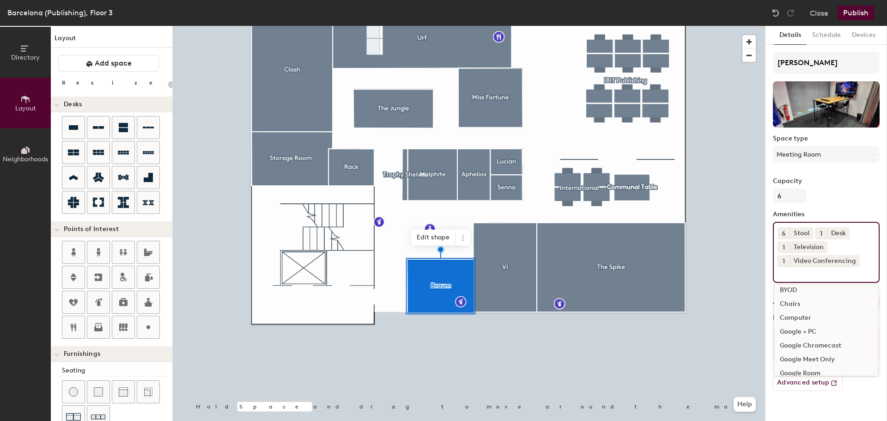
scroll to position [92, 0]
click at [821, 328] on div "Google Room" at bounding box center [826, 327] width 104 height 14
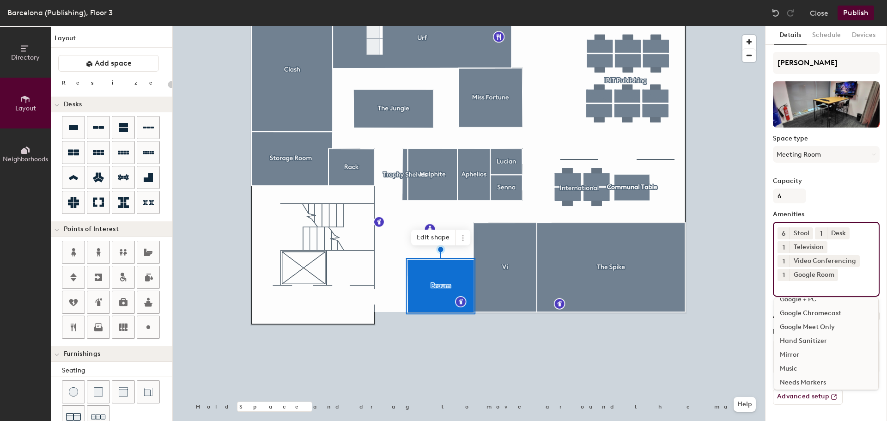
type input "20"
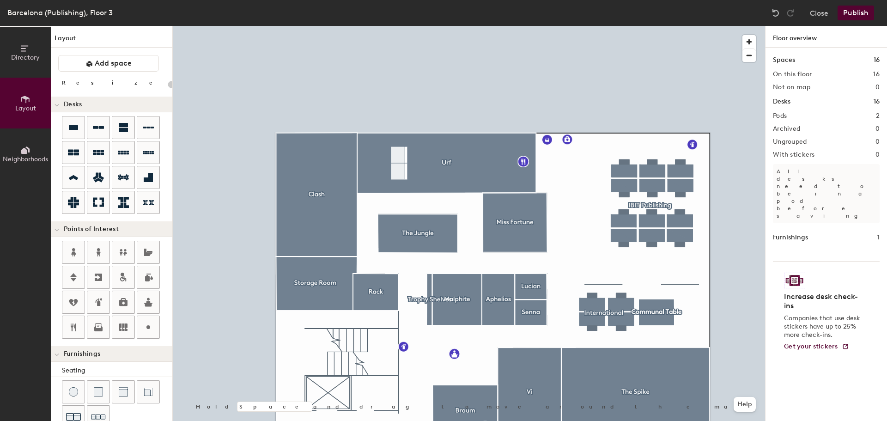
click at [280, 26] on div at bounding box center [469, 26] width 592 height 0
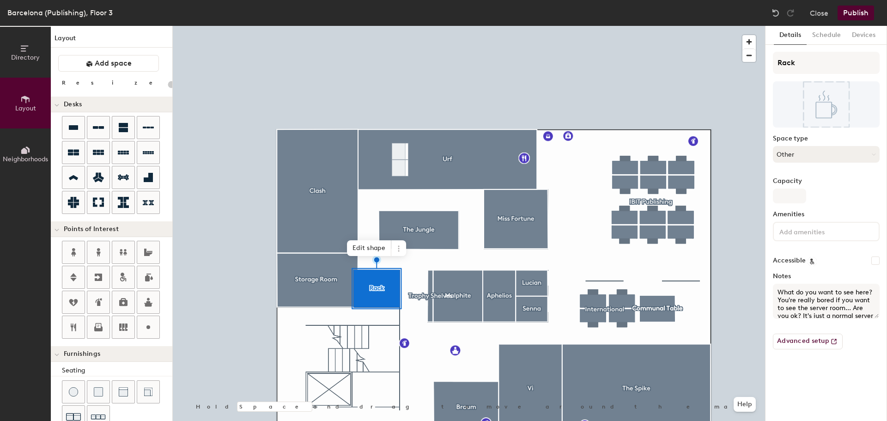
click at [808, 151] on button "Other" at bounding box center [826, 154] width 107 height 17
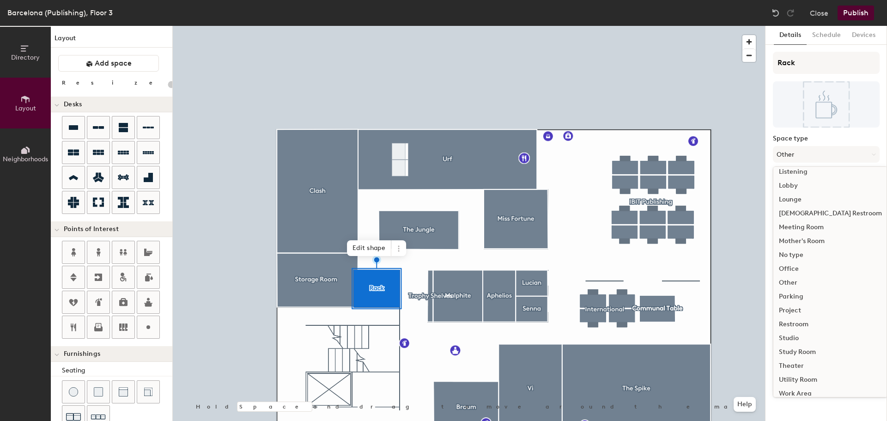
scroll to position [207, 0]
click at [338, 26] on div at bounding box center [469, 26] width 592 height 0
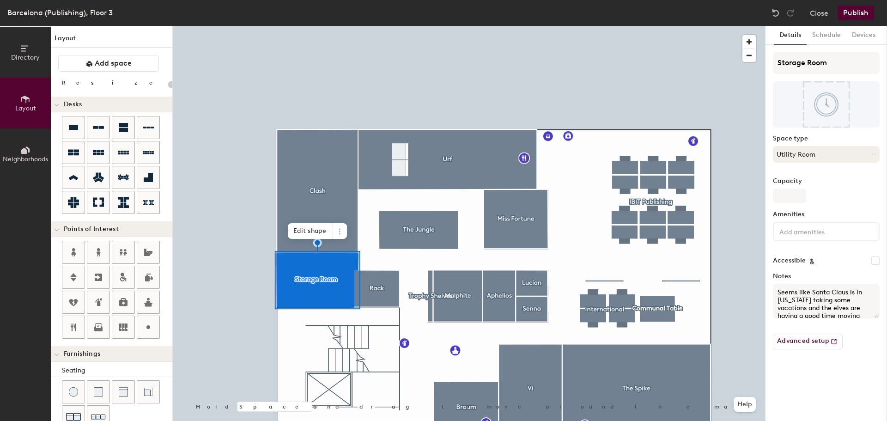
click at [821, 148] on button "Utility Room" at bounding box center [826, 154] width 107 height 17
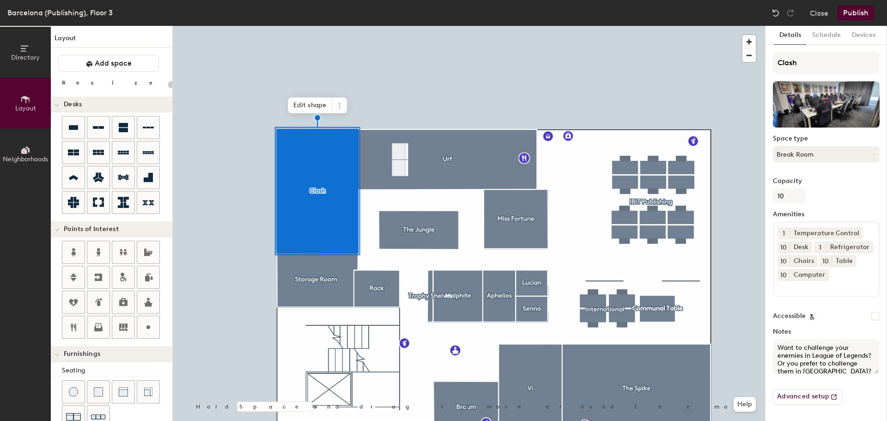
click at [837, 156] on button "Break Room" at bounding box center [826, 154] width 107 height 17
click at [583, 26] on div at bounding box center [469, 26] width 592 height 0
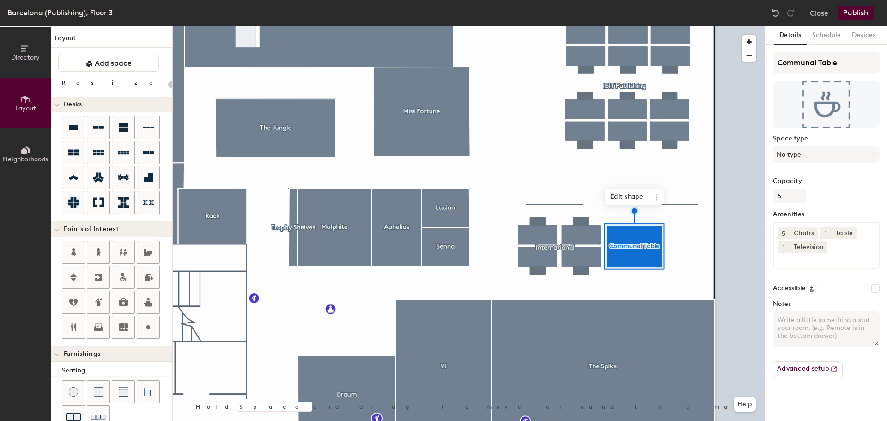
click at [823, 246] on icon at bounding box center [822, 246] width 6 height 6
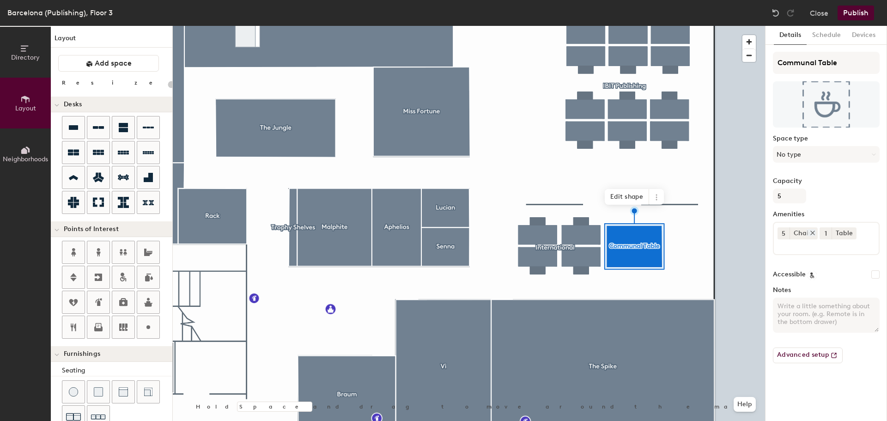
type input "20"
click at [818, 151] on button "No type" at bounding box center [826, 154] width 107 height 17
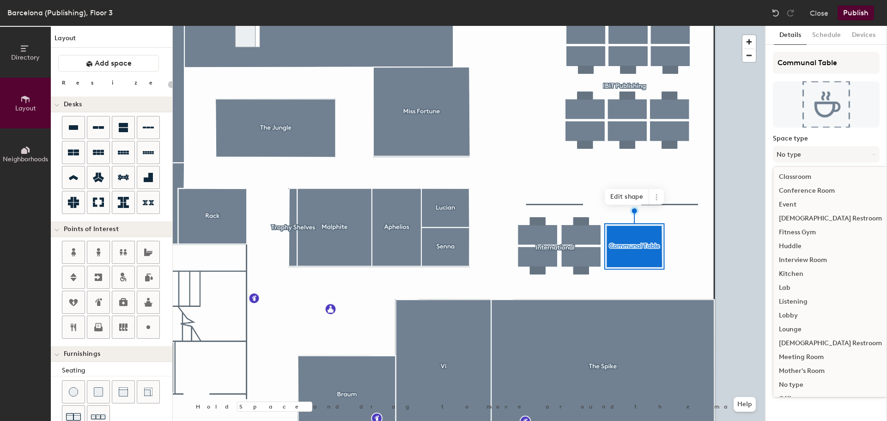
scroll to position [70, 0]
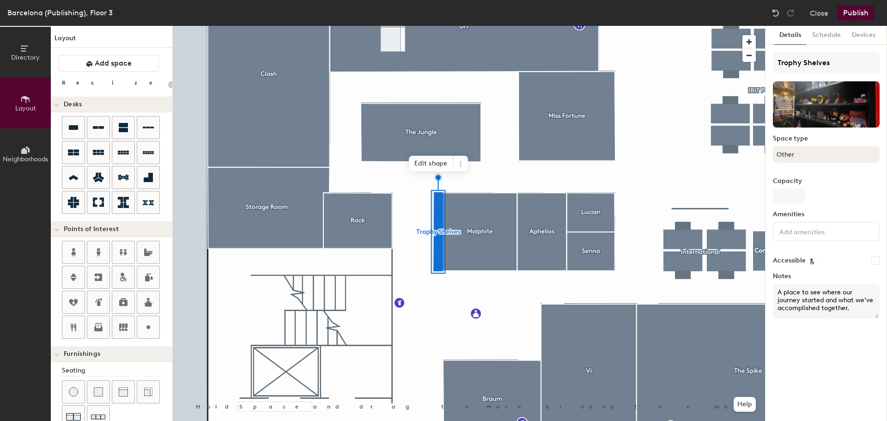
click at [812, 158] on button "Other" at bounding box center [826, 154] width 107 height 17
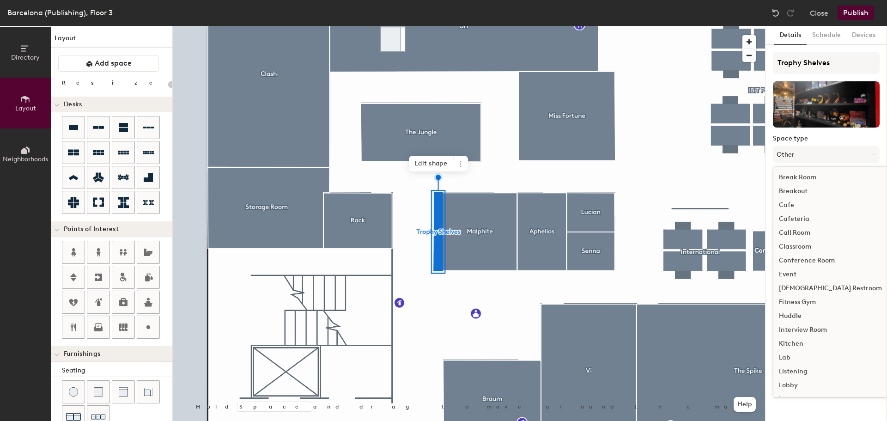
scroll to position [207, 0]
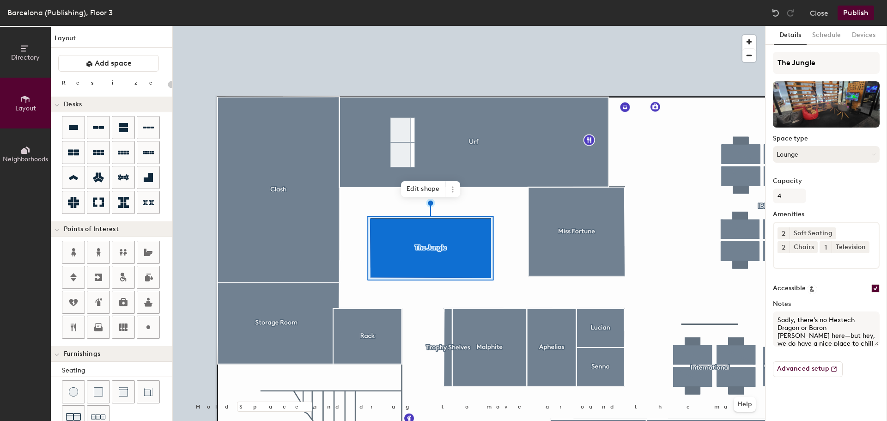
click at [830, 151] on button "Lounge" at bounding box center [826, 154] width 107 height 17
type input "20"
